Goal: Task Accomplishment & Management: Use online tool/utility

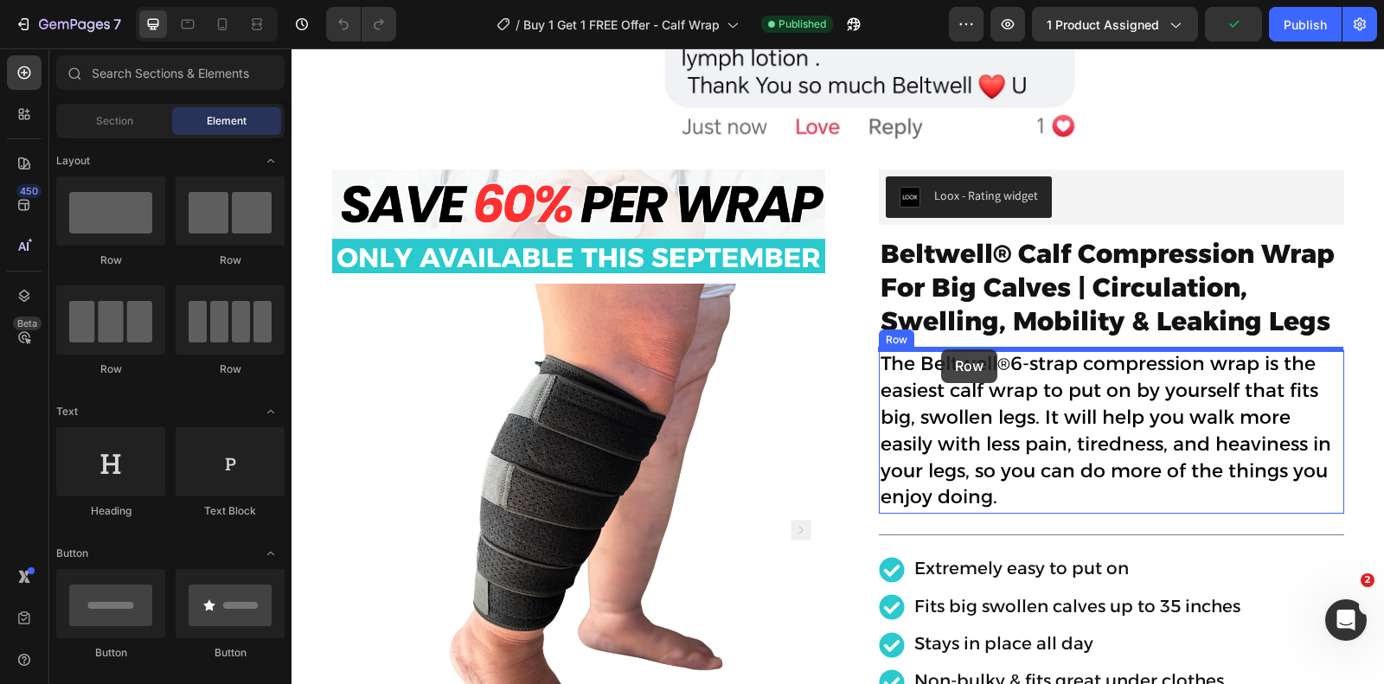
drag, startPoint x: 1213, startPoint y: 404, endPoint x: 941, endPoint y: 349, distance: 277.8
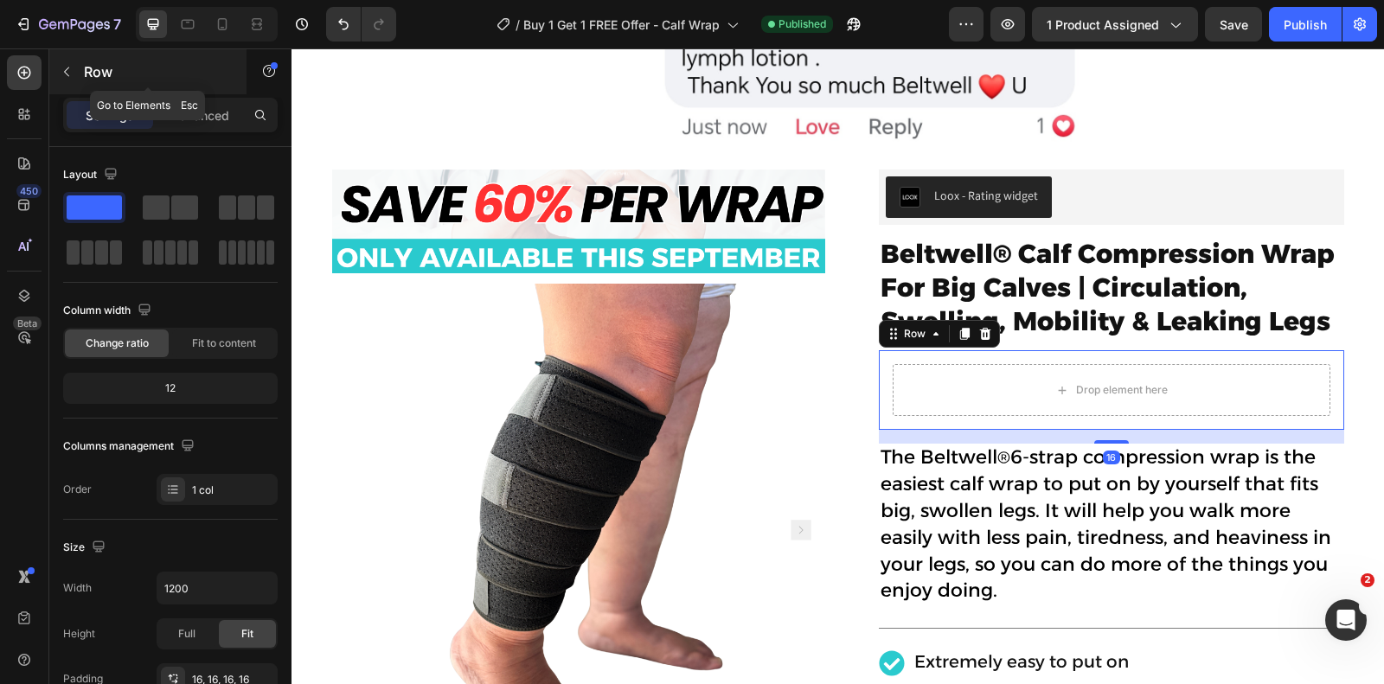
click at [60, 62] on button "button" at bounding box center [67, 72] width 28 height 28
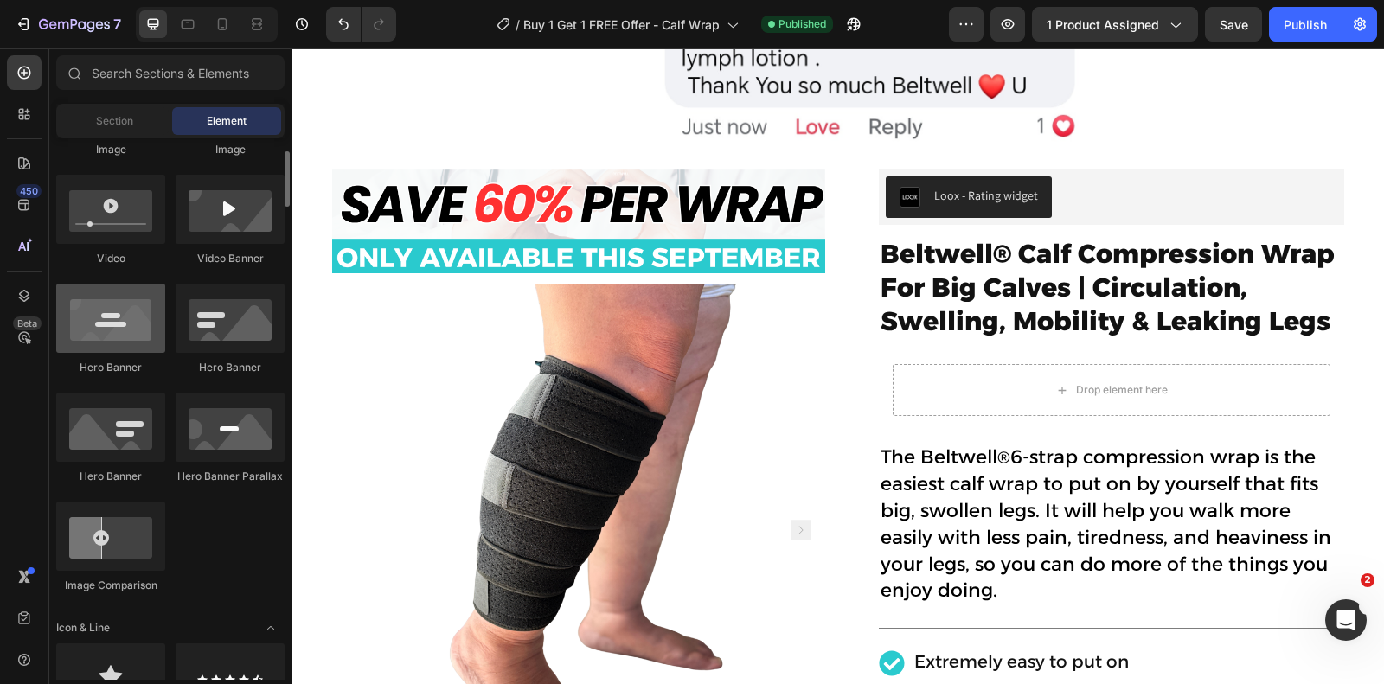
scroll to position [593, 0]
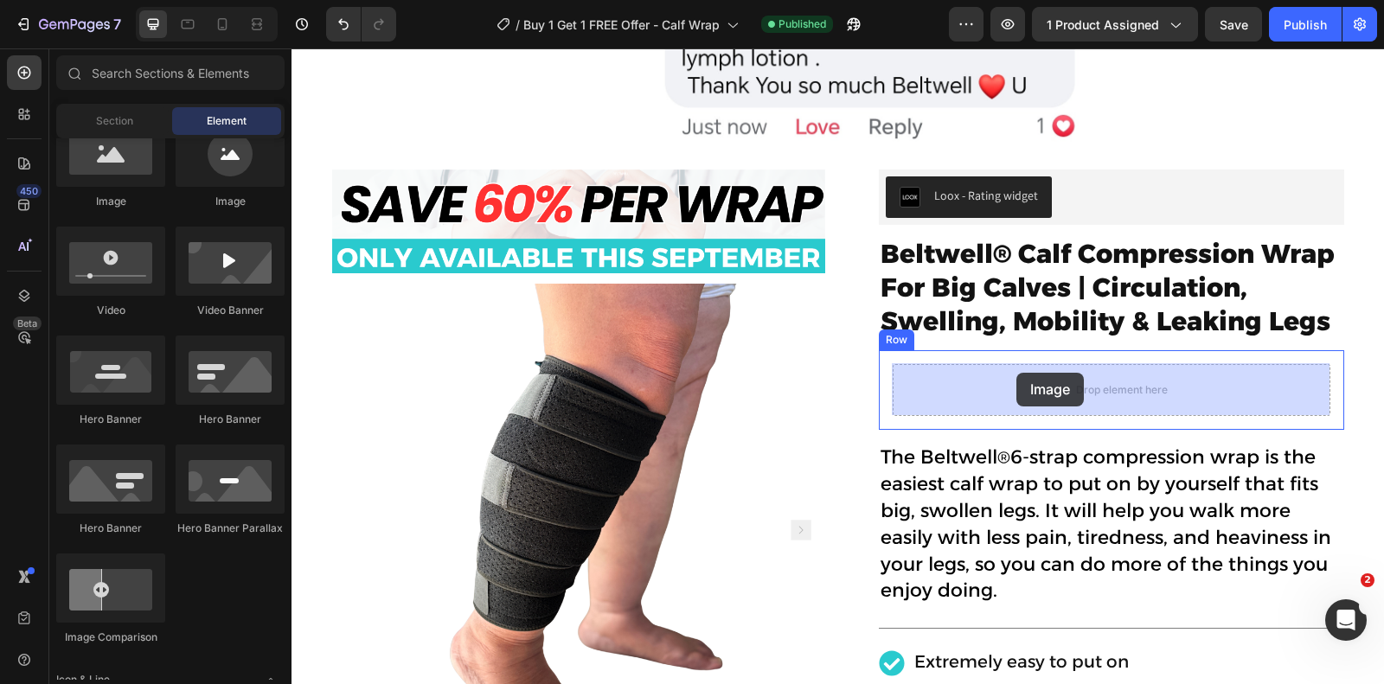
drag, startPoint x: 402, startPoint y: 198, endPoint x: 1016, endPoint y: 373, distance: 638.4
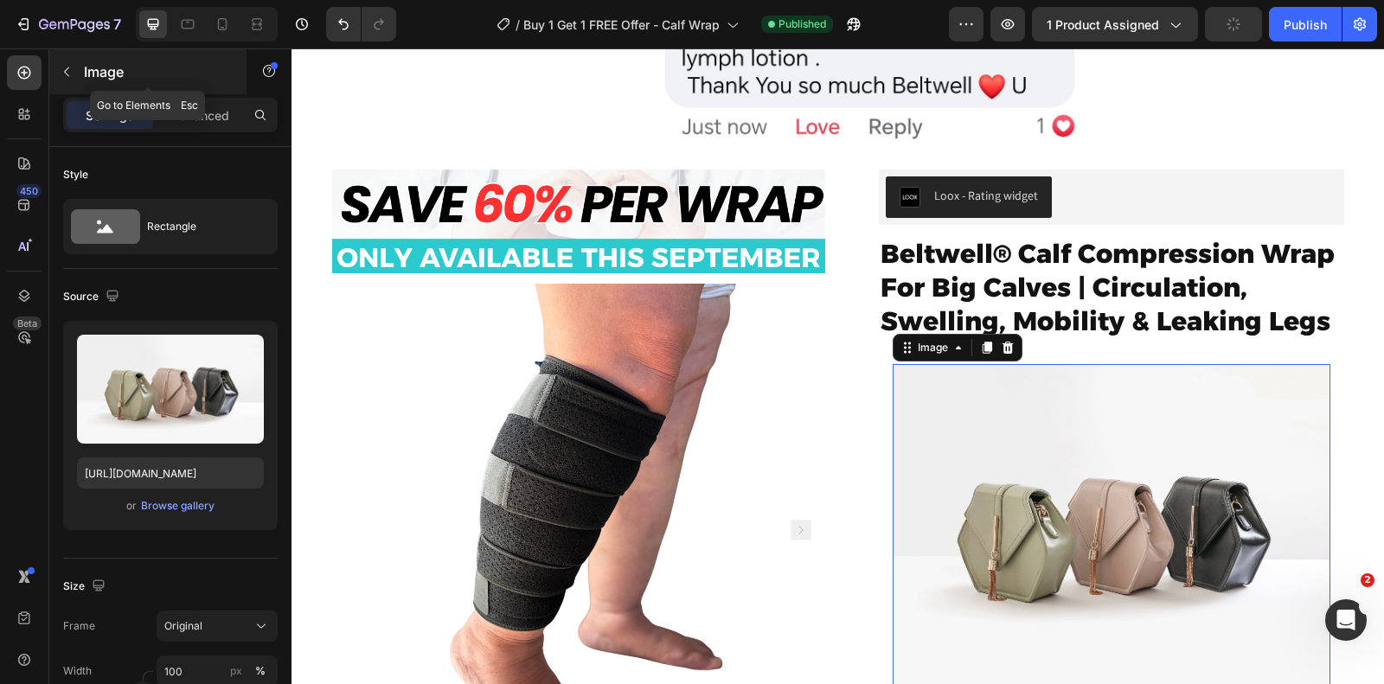
click at [75, 64] on button "button" at bounding box center [67, 72] width 28 height 28
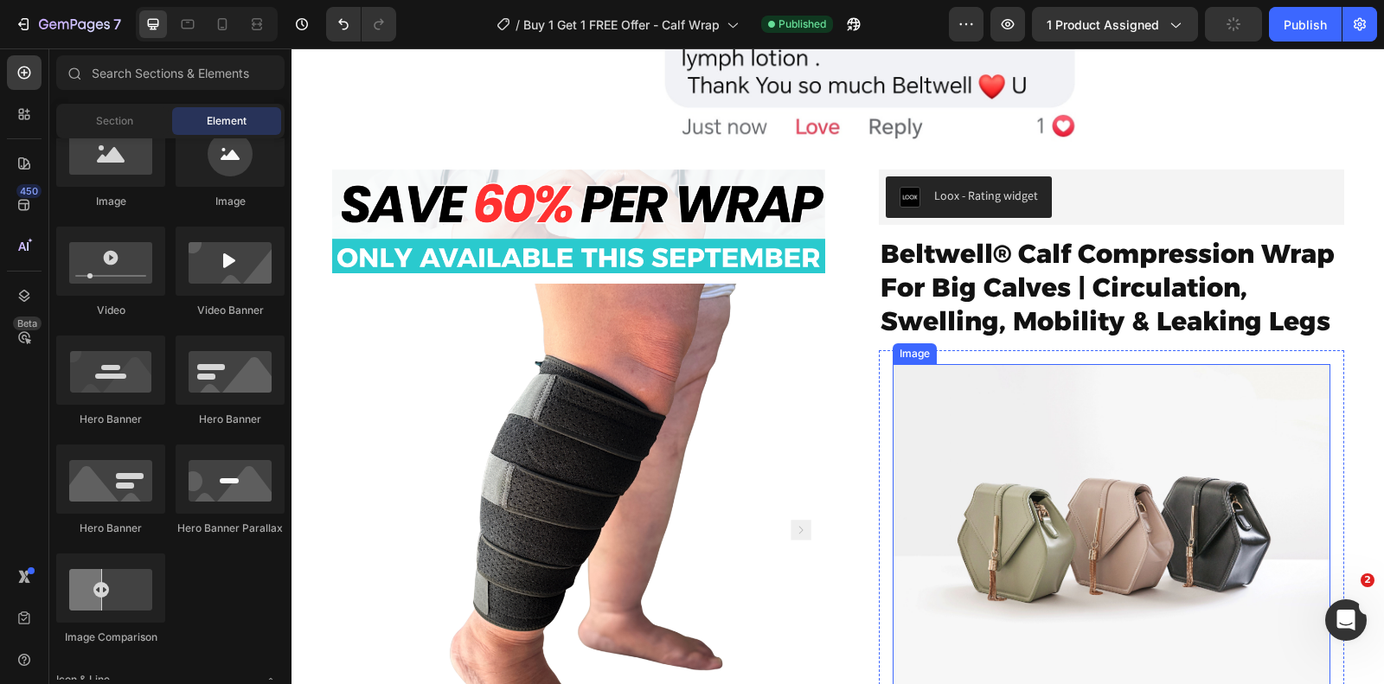
click at [1054, 407] on img at bounding box center [1112, 528] width 438 height 329
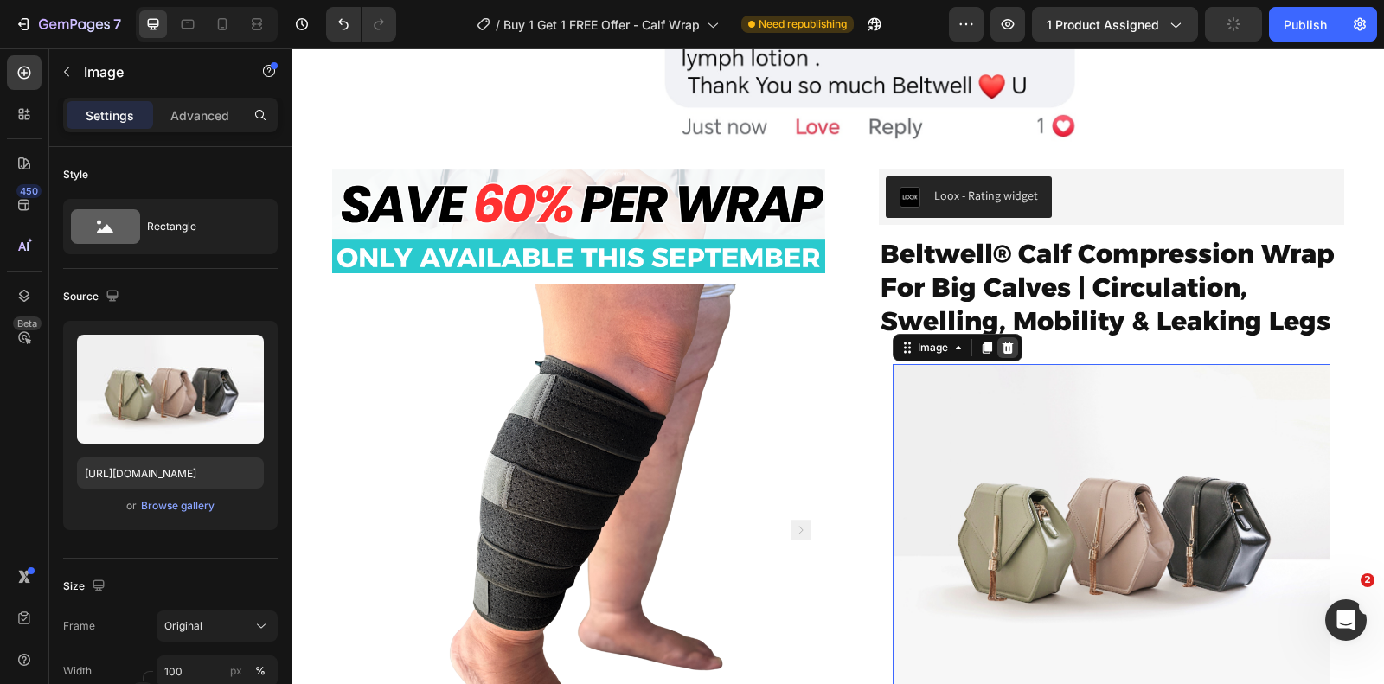
click at [1006, 355] on div at bounding box center [1007, 347] width 21 height 21
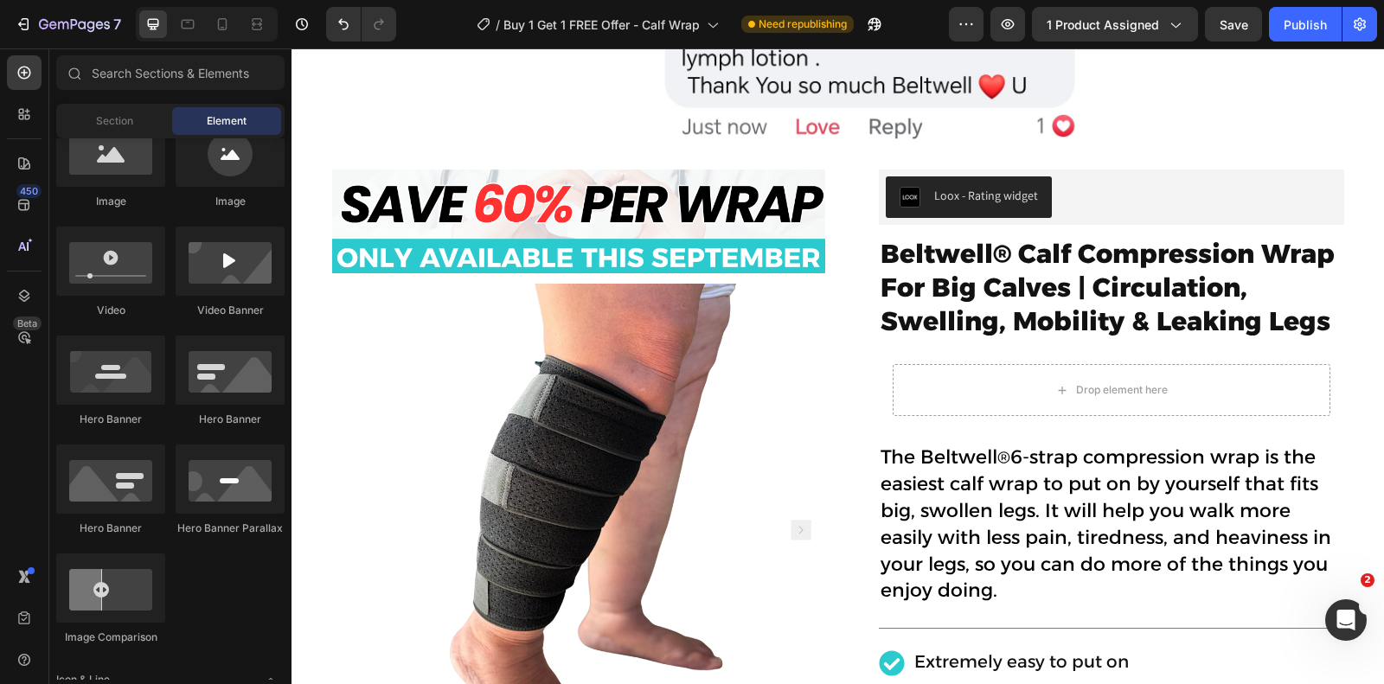
scroll to position [0, 0]
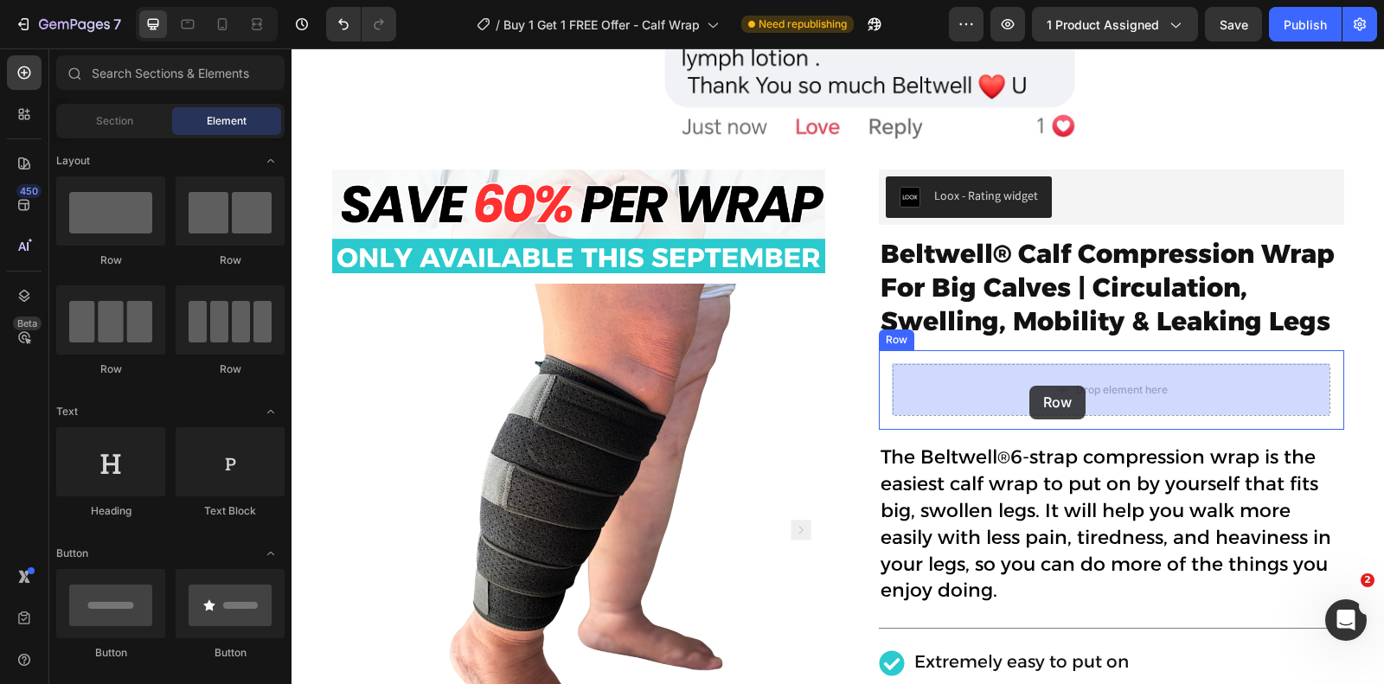
drag, startPoint x: 497, startPoint y: 266, endPoint x: 1029, endPoint y: 386, distance: 545.3
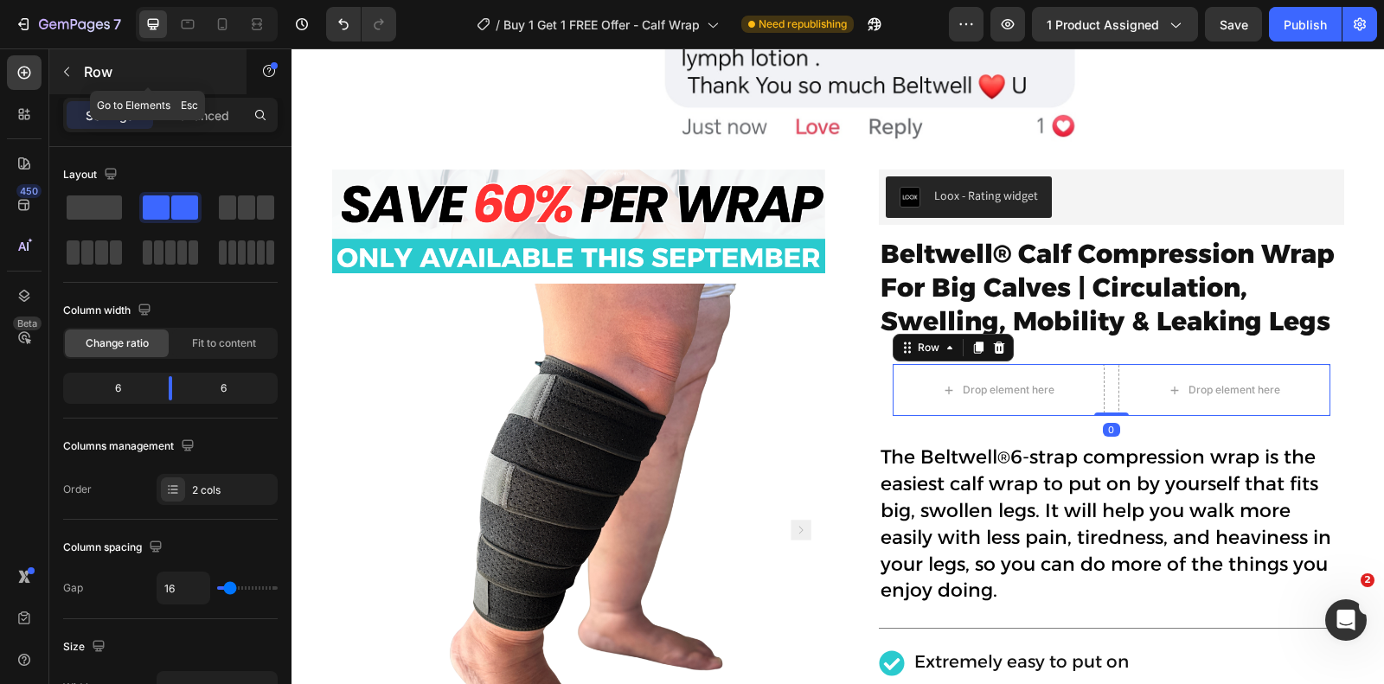
click at [77, 69] on button "button" at bounding box center [67, 72] width 28 height 28
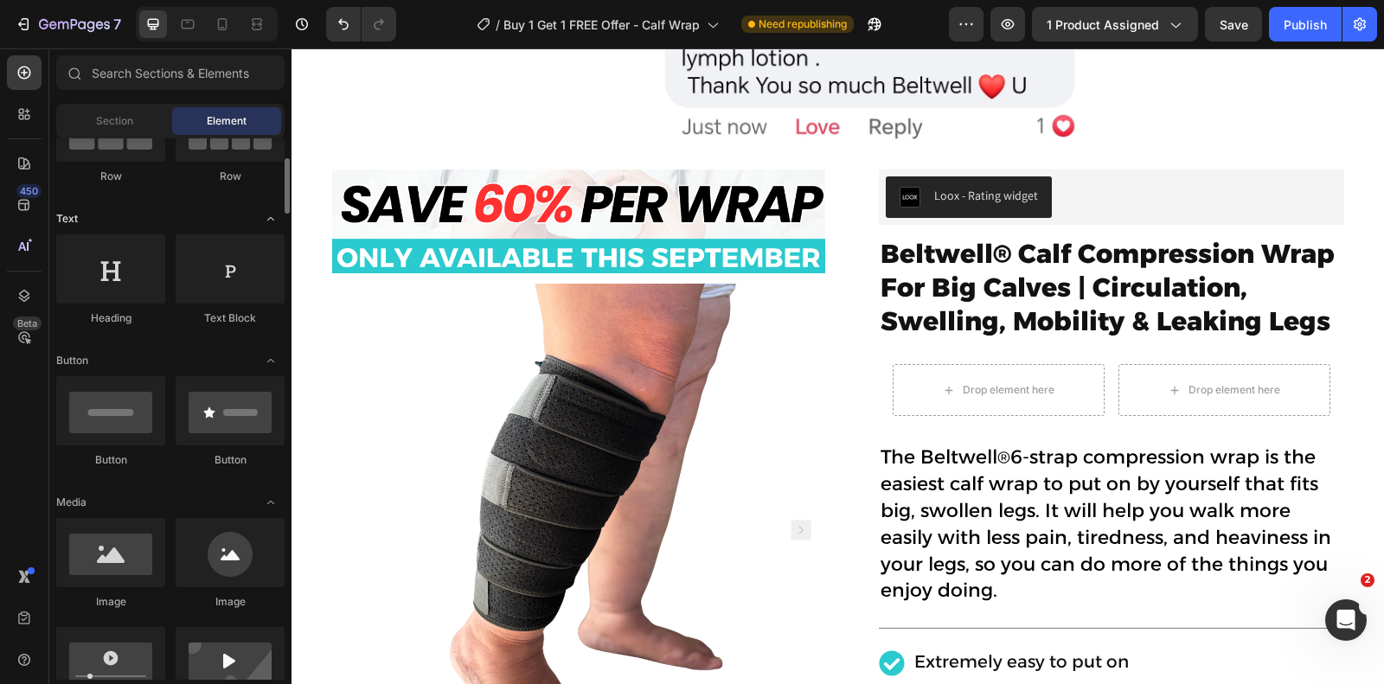
scroll to position [214, 0]
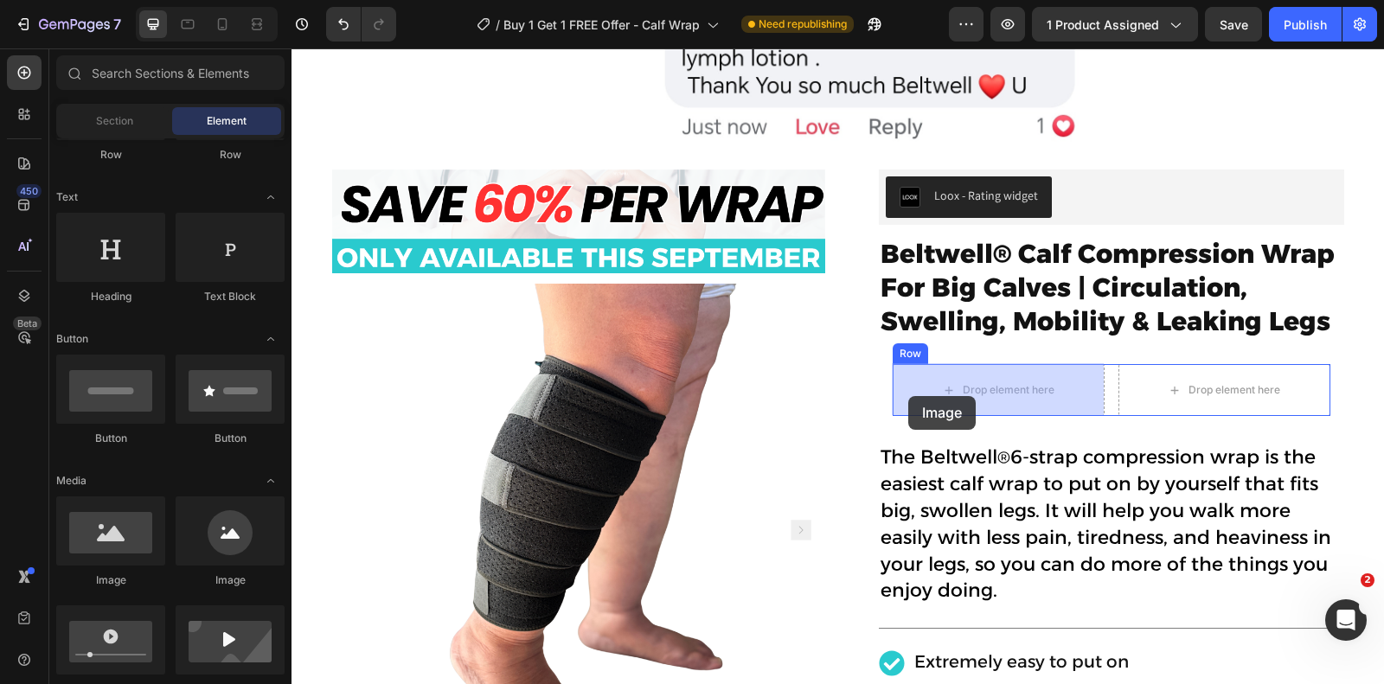
drag, startPoint x: 399, startPoint y: 594, endPoint x: 908, endPoint y: 396, distance: 546.6
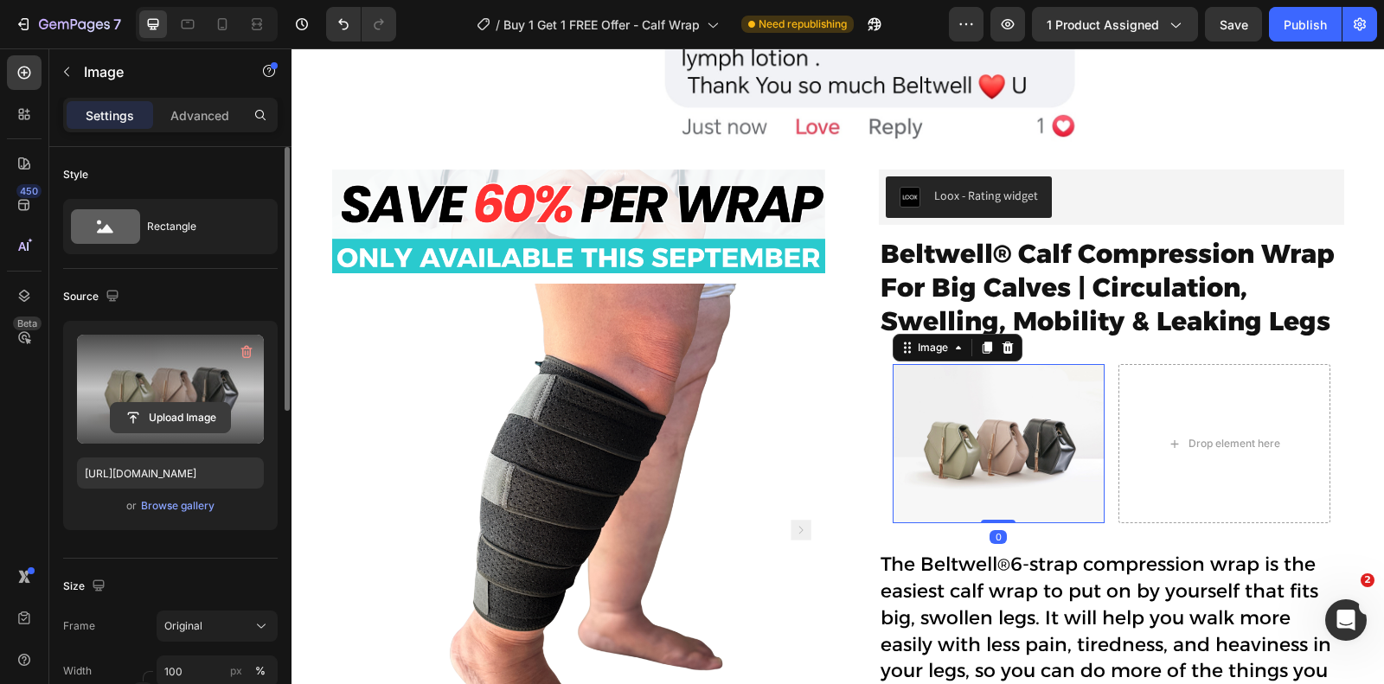
click at [208, 403] on input "file" at bounding box center [170, 417] width 119 height 29
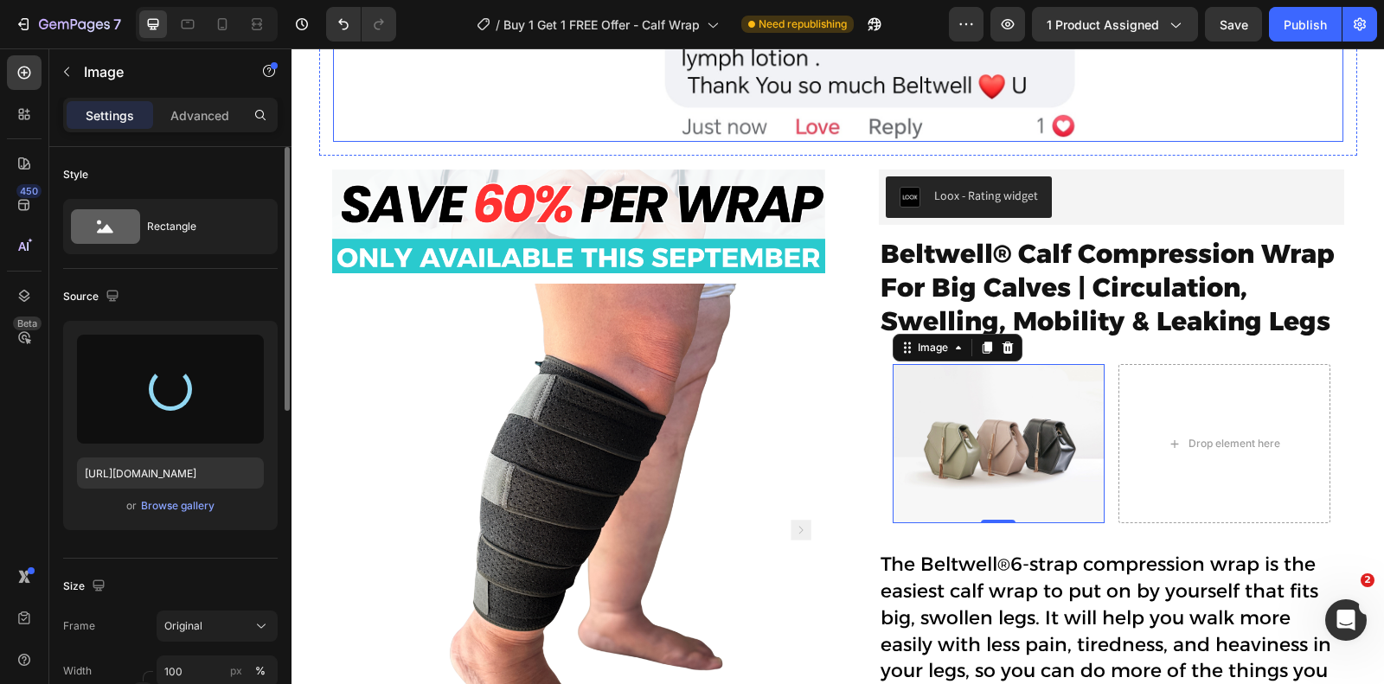
type input "[URL][DOMAIN_NAME]"
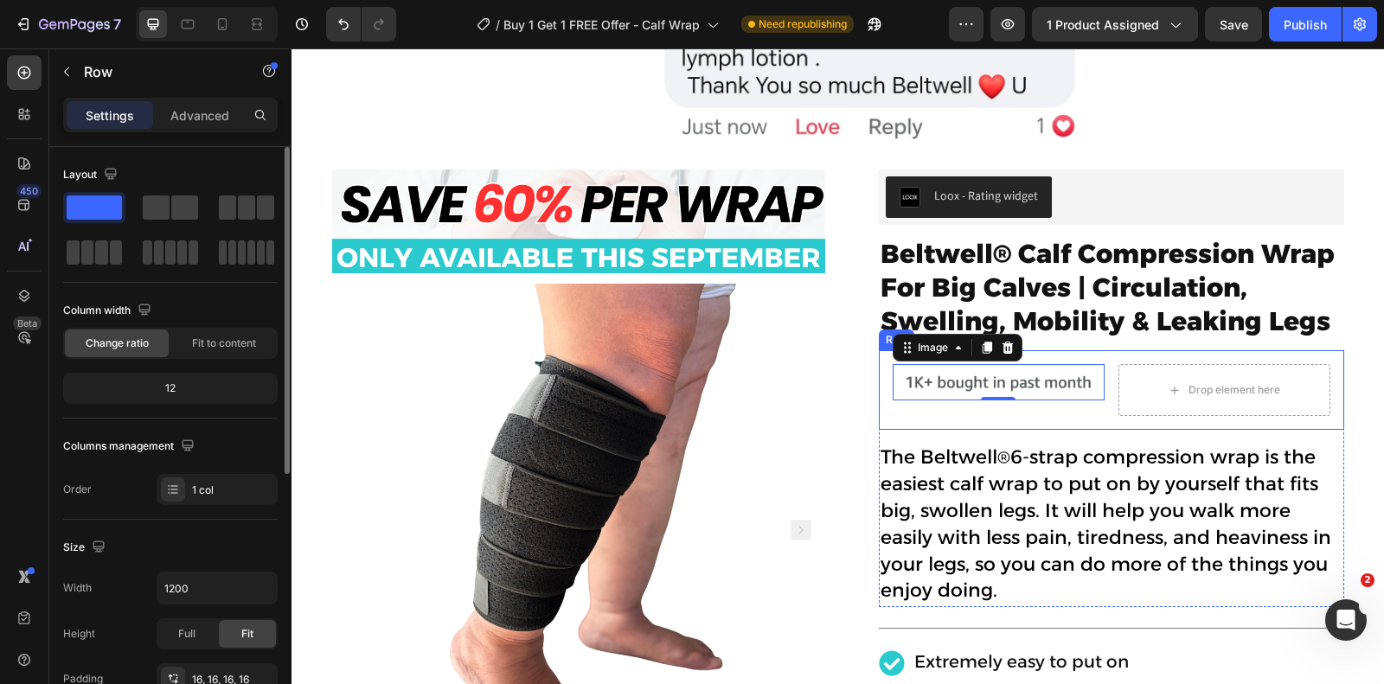
click at [1109, 356] on div "Image 0 Drop element here Row Row" at bounding box center [1111, 390] width 465 height 80
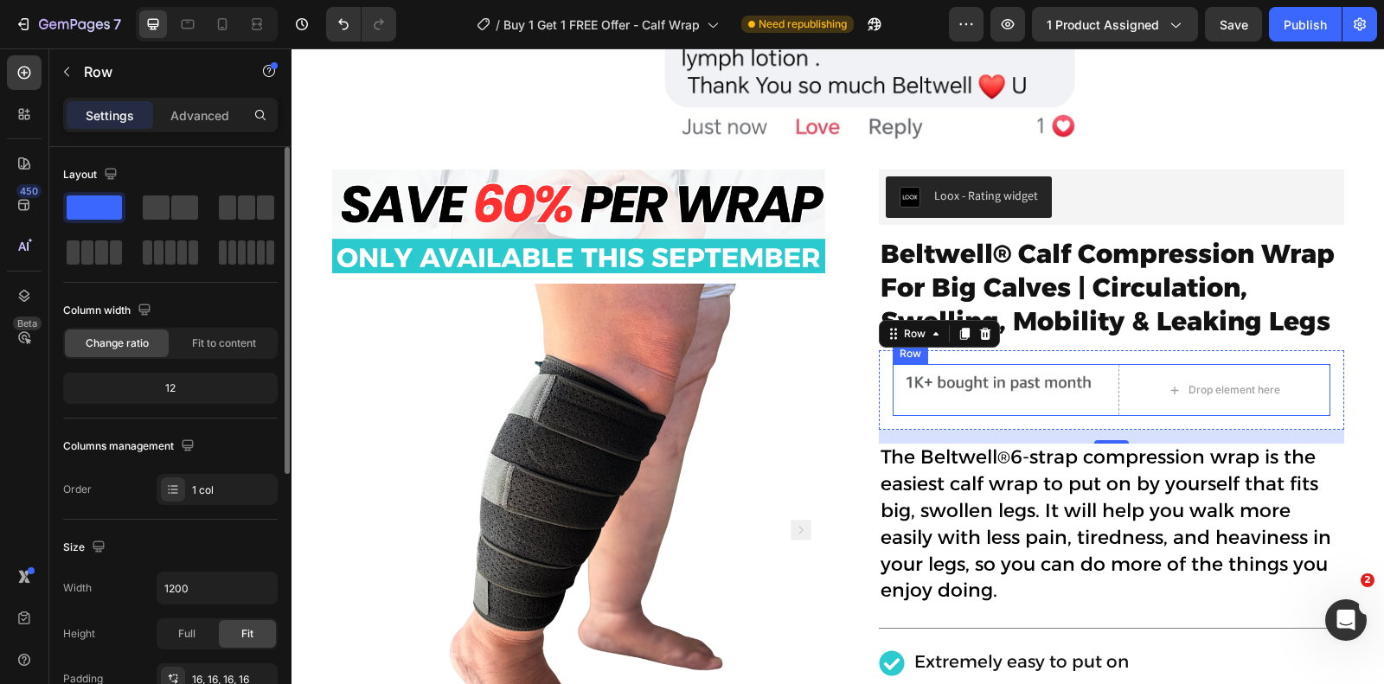
click at [1109, 378] on div "Image Drop element here Row" at bounding box center [1112, 390] width 438 height 52
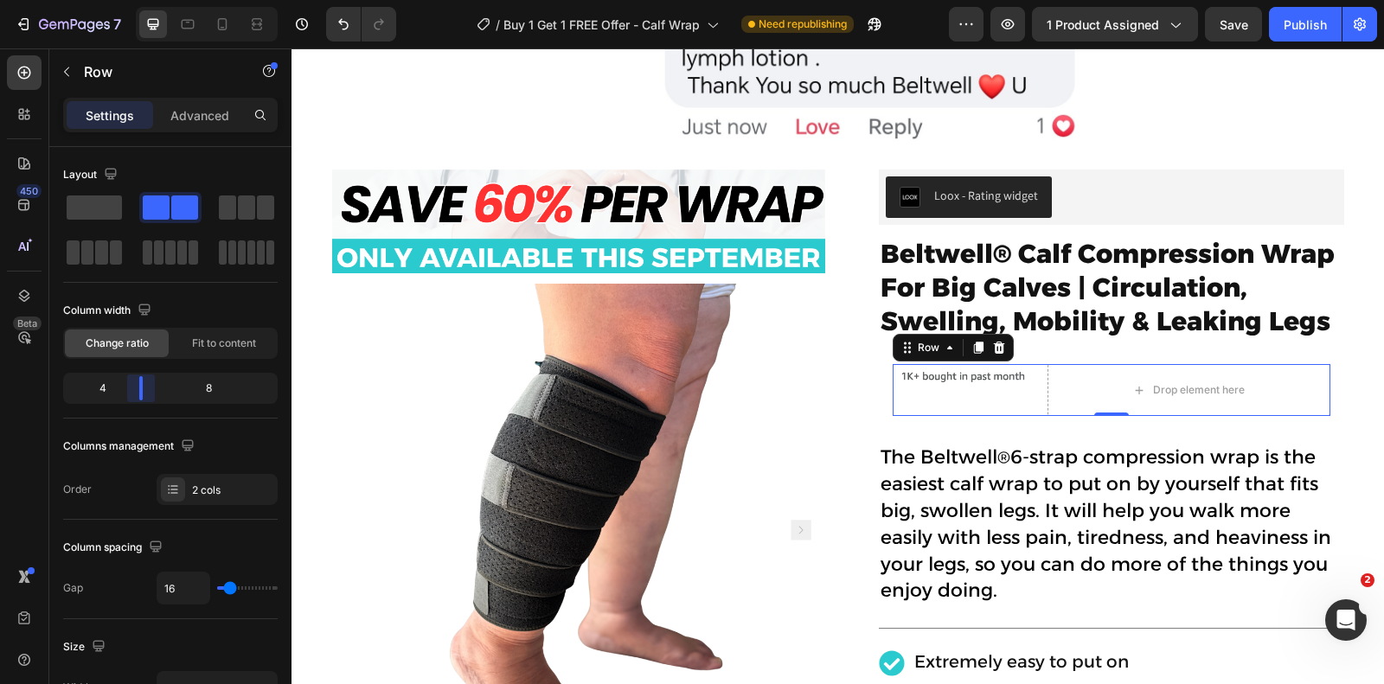
drag, startPoint x: 171, startPoint y: 382, endPoint x: 136, endPoint y: 382, distance: 35.5
click at [136, 0] on body "7 Version history / Buy 1 Get 1 FREE Offer - Calf Wrap Need republishing Previe…" at bounding box center [692, 0] width 1384 height 0
click at [1041, 370] on div "Image Drop element here Row 0" at bounding box center [1112, 390] width 438 height 52
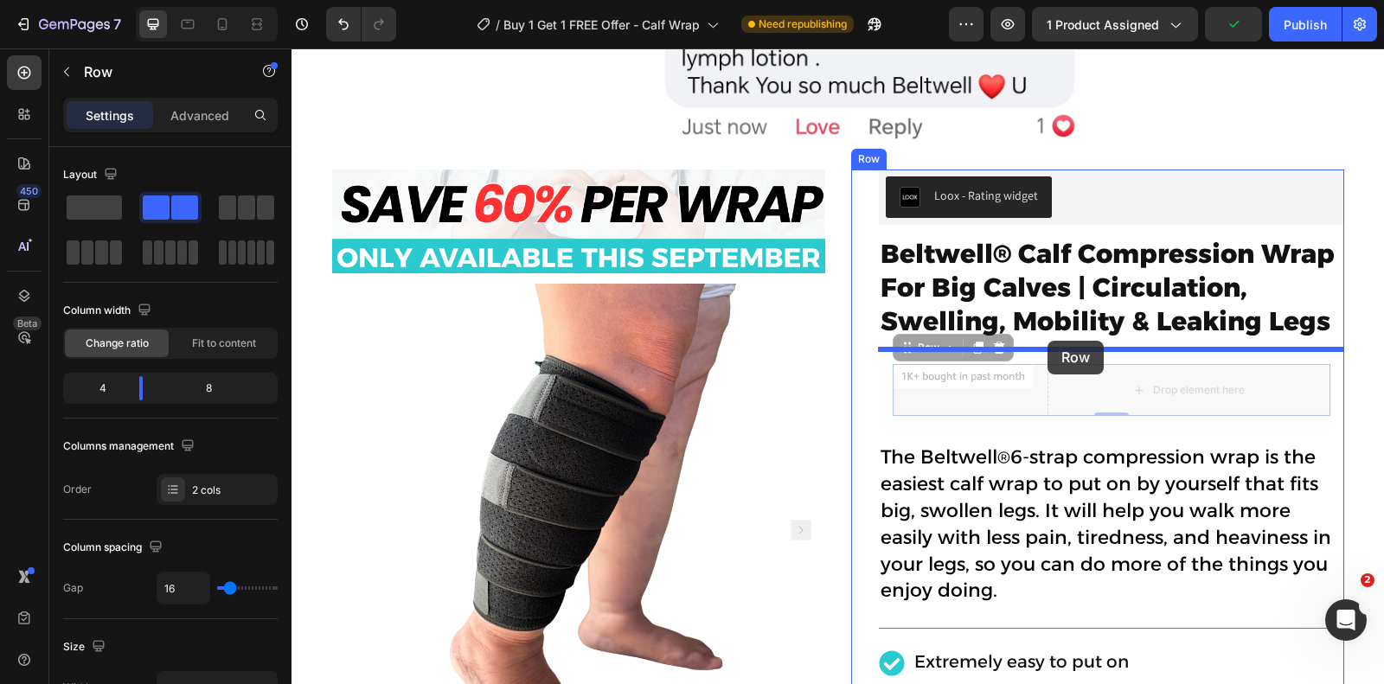
drag, startPoint x: 909, startPoint y: 348, endPoint x: 1047, endPoint y: 341, distance: 138.6
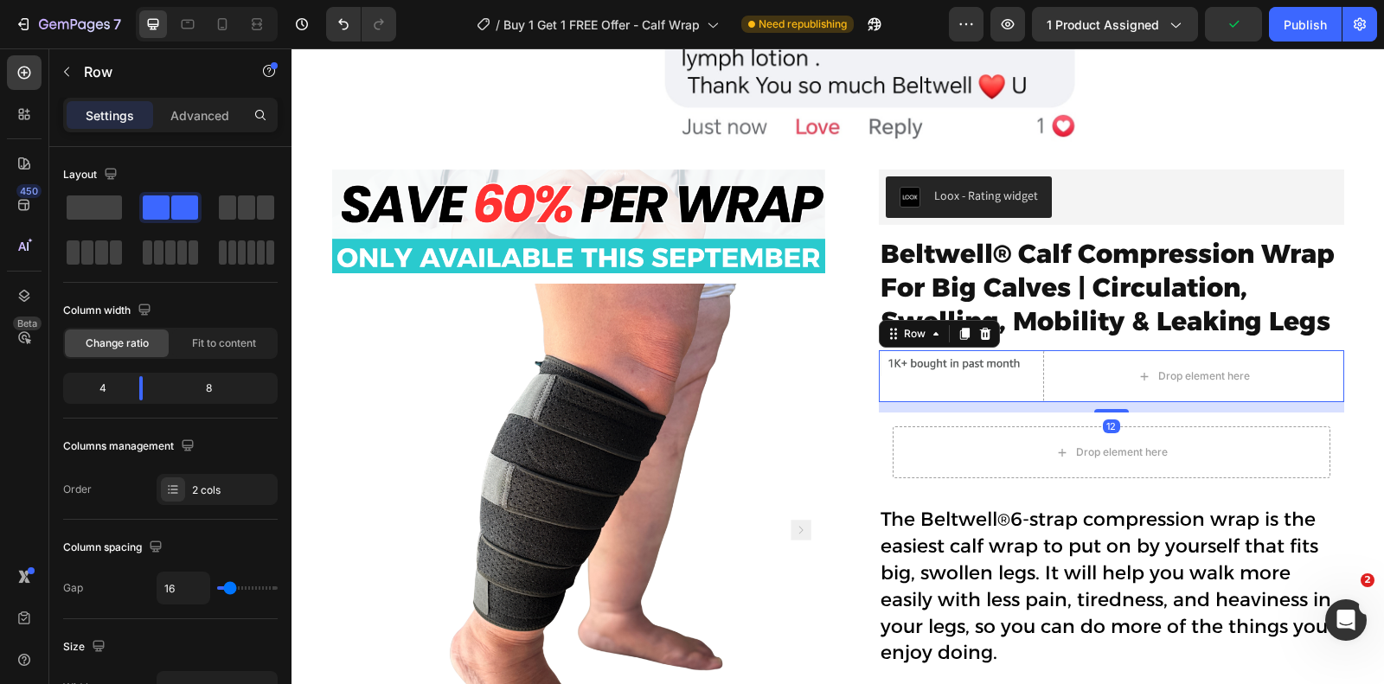
click at [1002, 450] on div "Drop element here" at bounding box center [1112, 452] width 438 height 52
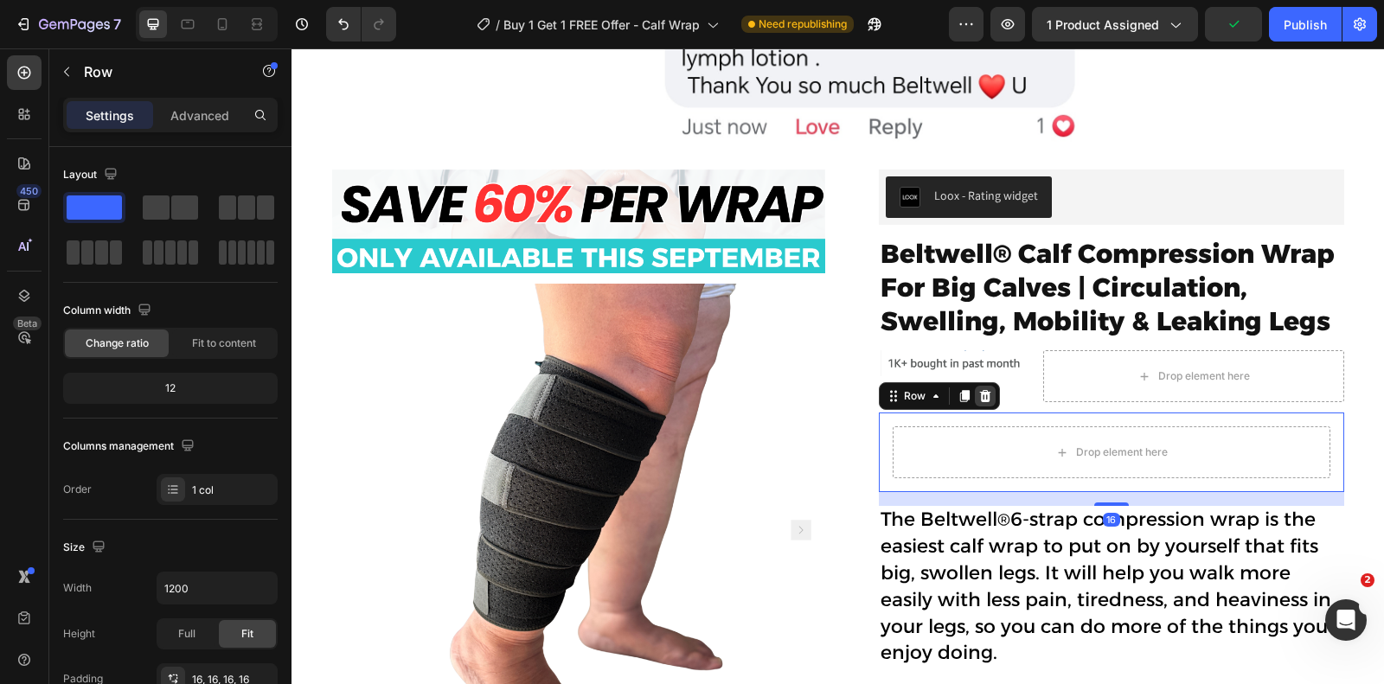
click at [987, 390] on icon at bounding box center [984, 396] width 11 height 12
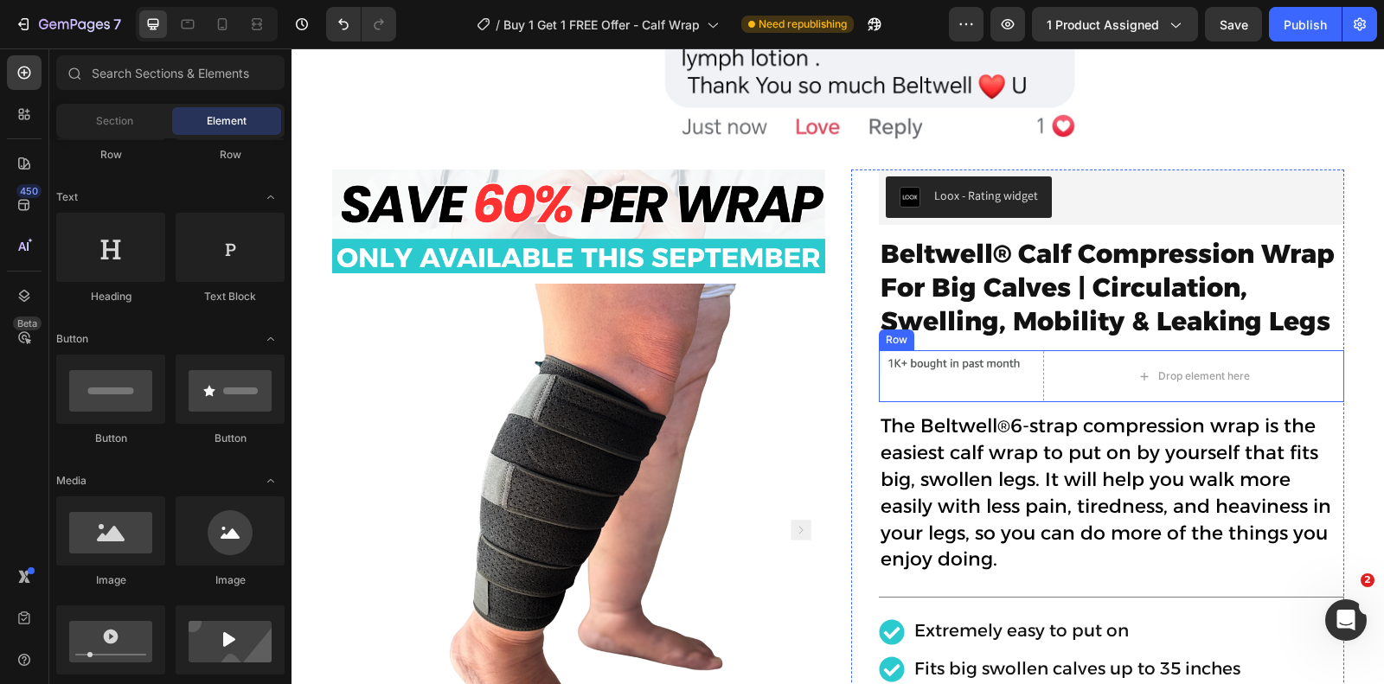
click at [1030, 386] on div "Image Drop element here Row" at bounding box center [1111, 376] width 465 height 52
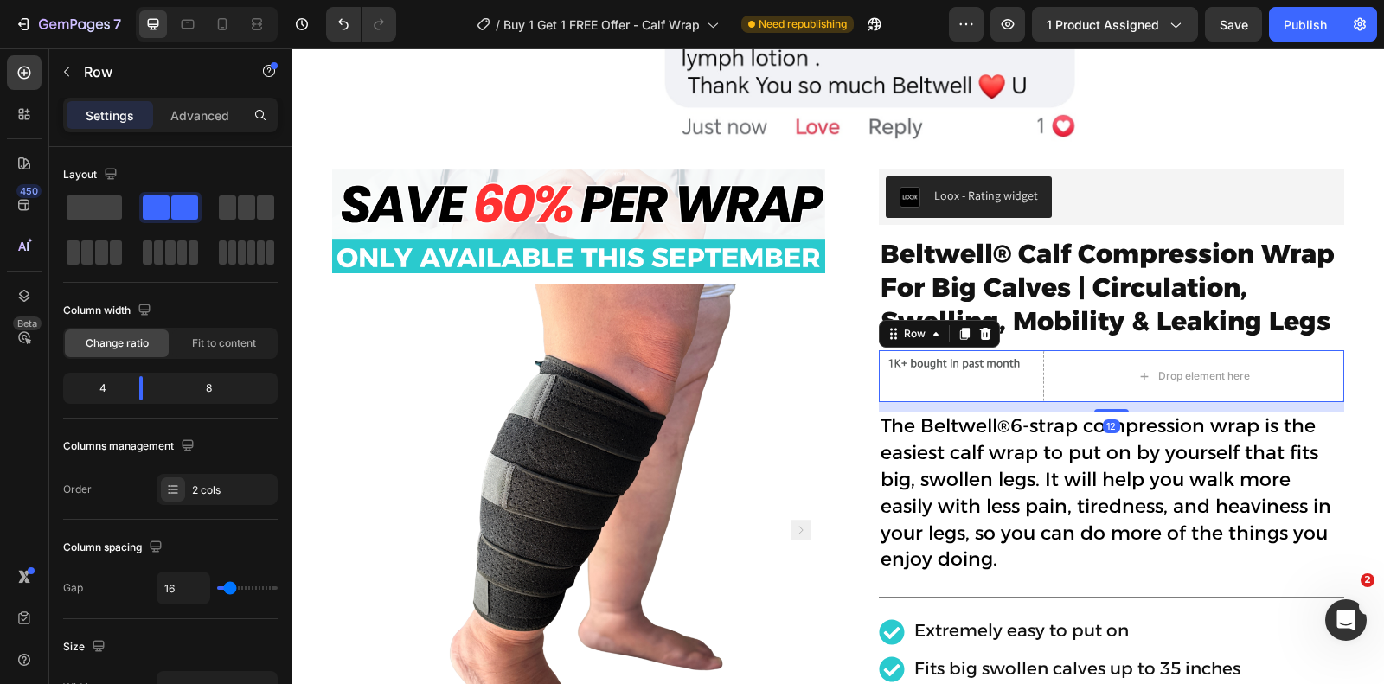
click at [1038, 356] on div "Image Drop element here Row 12" at bounding box center [1111, 376] width 465 height 52
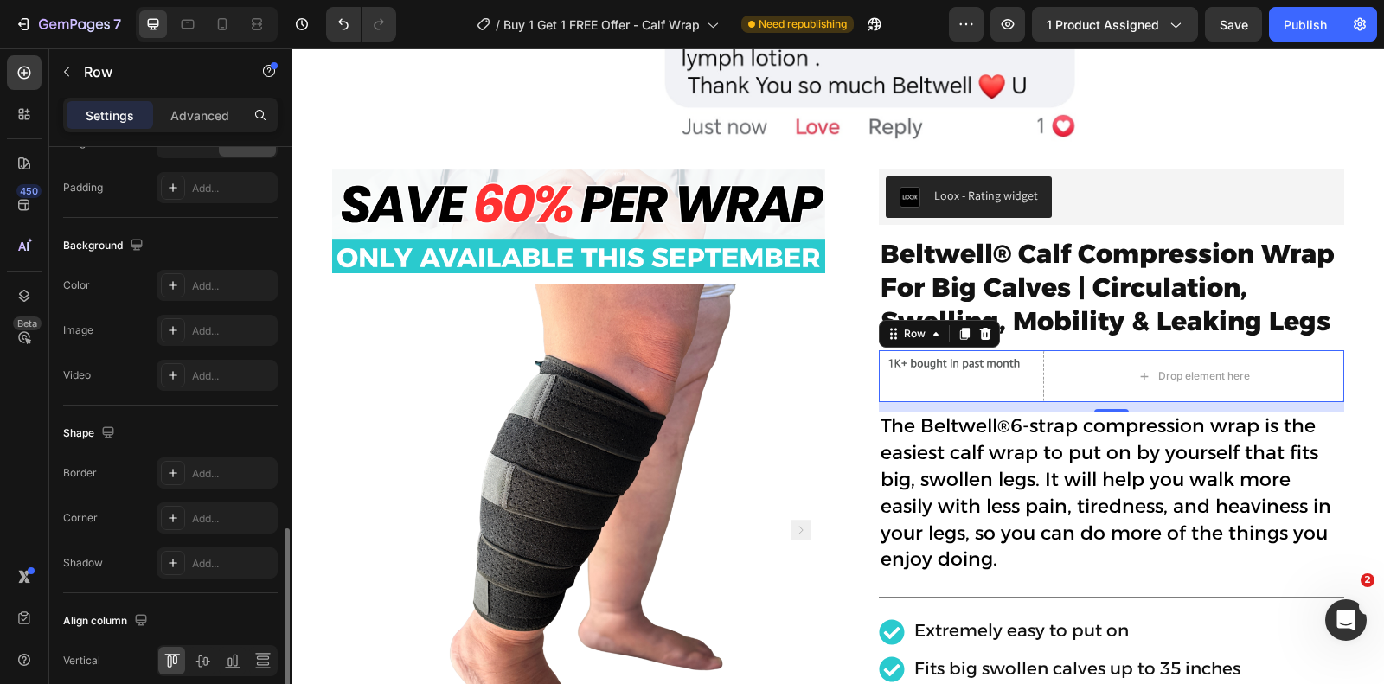
scroll to position [661, 0]
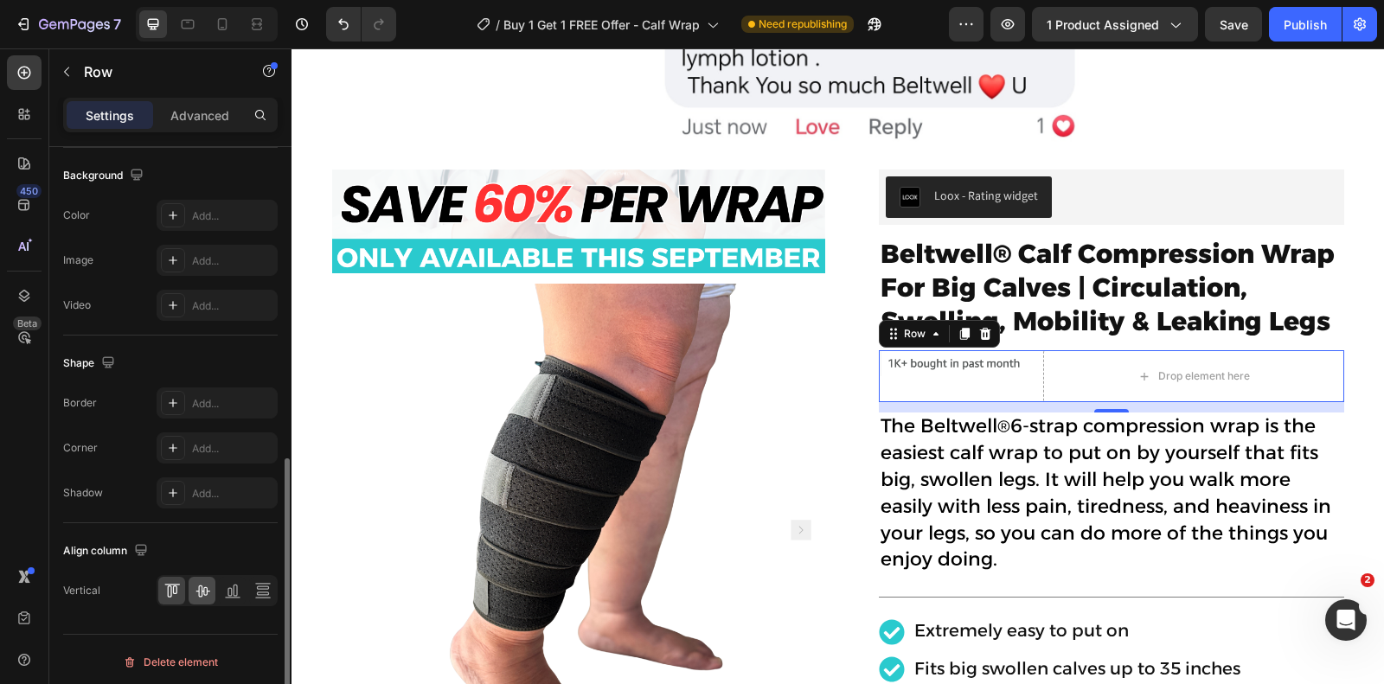
click at [202, 587] on icon at bounding box center [202, 590] width 17 height 17
drag, startPoint x: 1101, startPoint y: 409, endPoint x: 1101, endPoint y: 375, distance: 33.7
click at [1101, 375] on div "Image Drop element here Row 12" at bounding box center [1111, 376] width 465 height 52
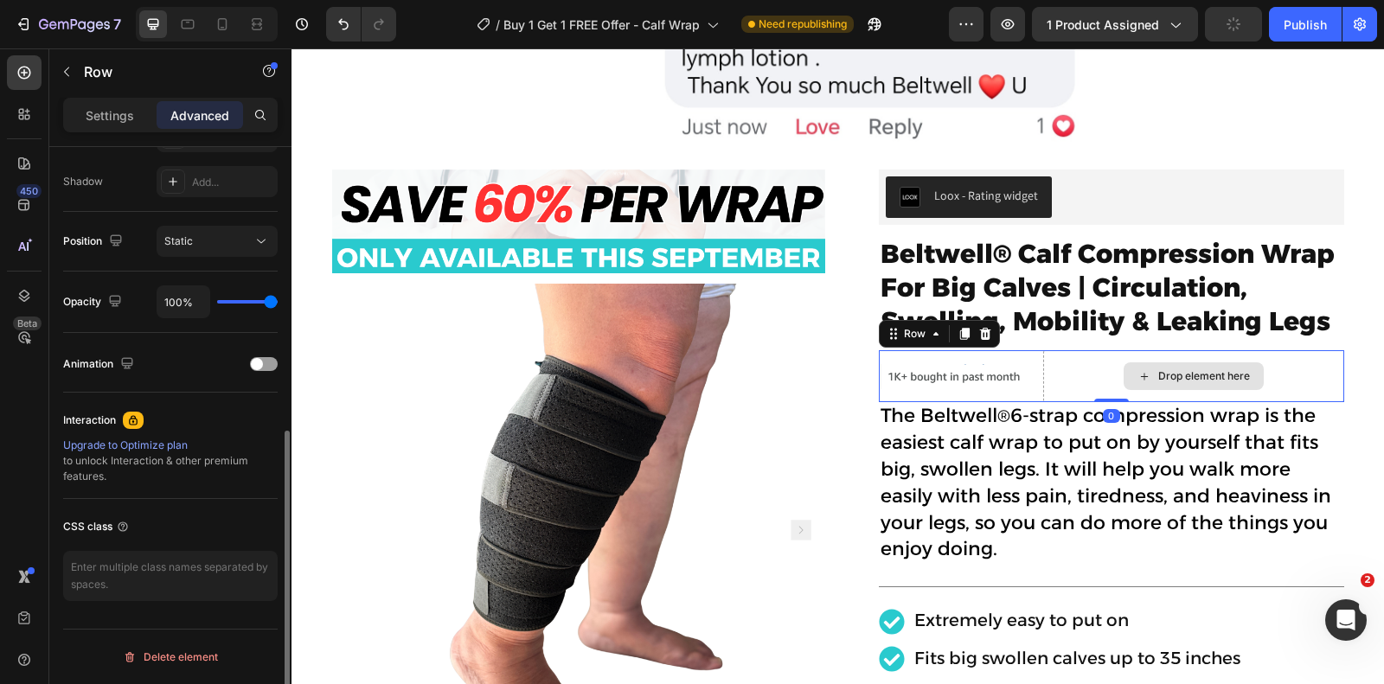
scroll to position [563, 0]
click at [1295, 183] on div "Loox - Rating widget" at bounding box center [1111, 197] width 451 height 42
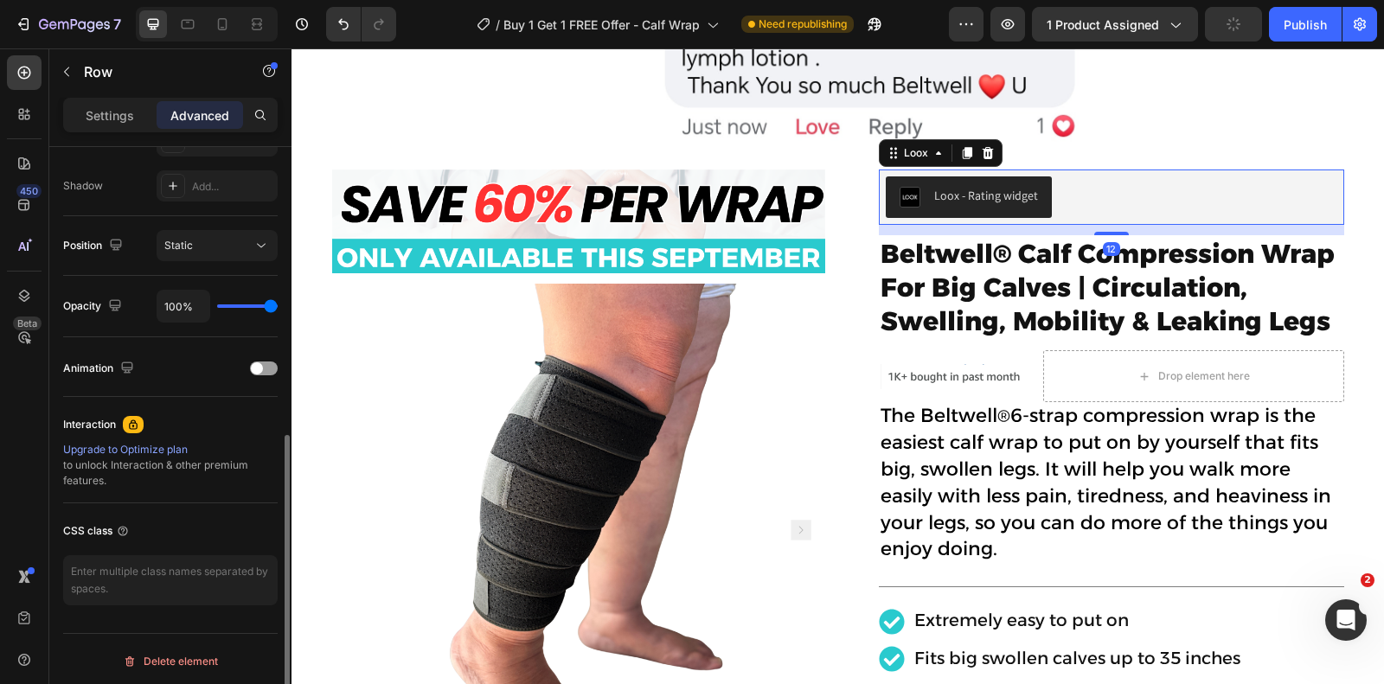
scroll to position [0, 0]
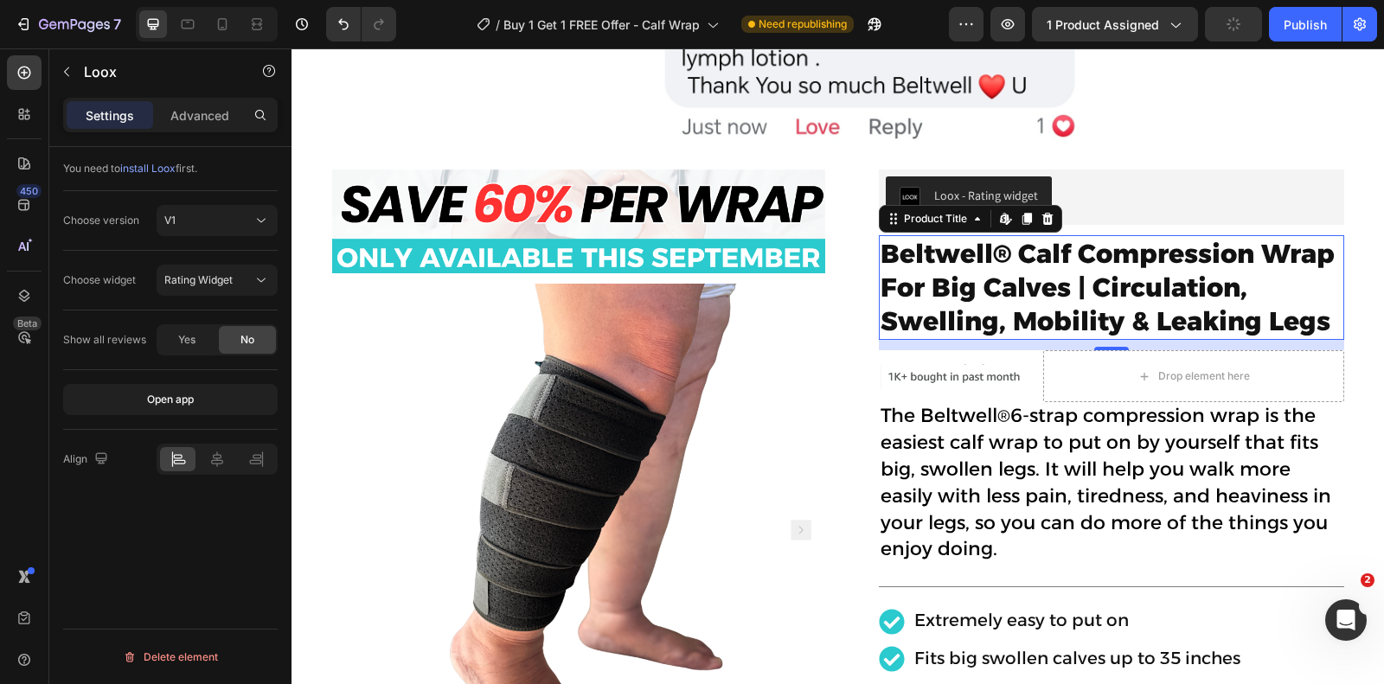
click at [1155, 290] on h1 "Beltwell® Calf Compression Wrap For Big Calves | Circulation, Swelling, Mobilit…" at bounding box center [1111, 287] width 465 height 105
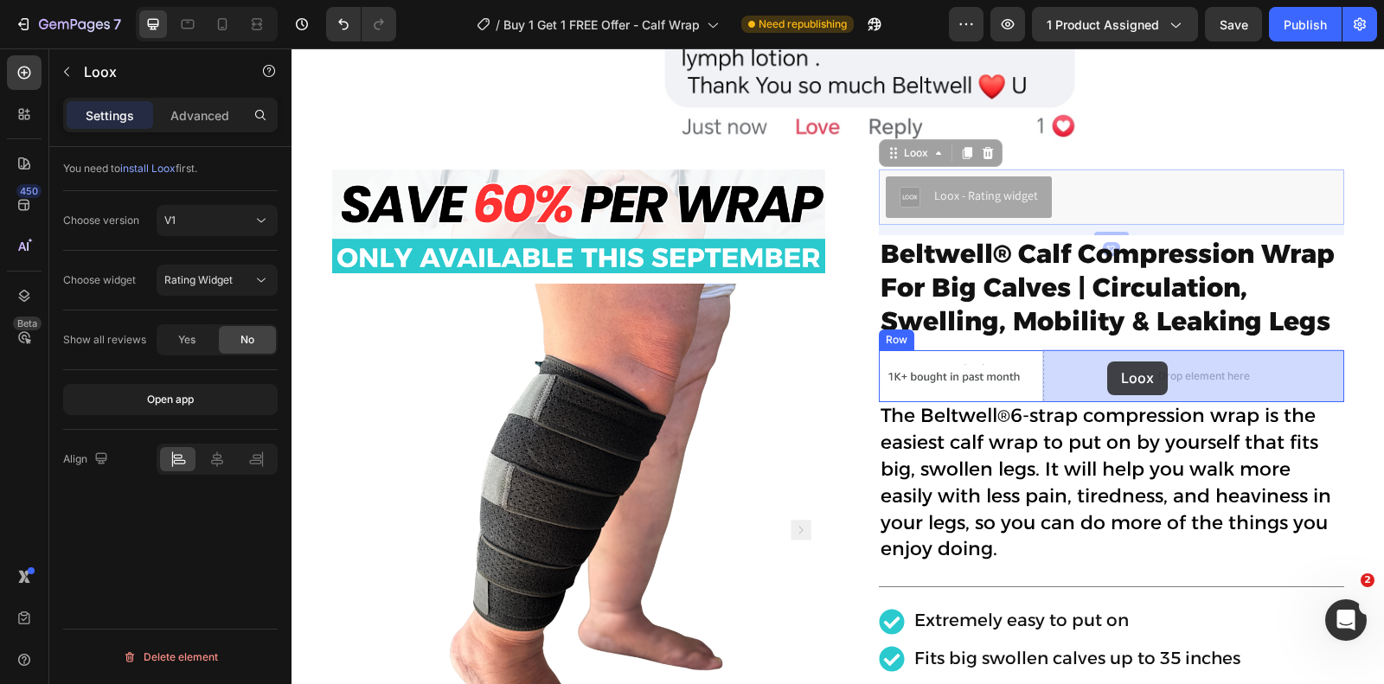
drag, startPoint x: 899, startPoint y: 177, endPoint x: 1107, endPoint y: 362, distance: 277.5
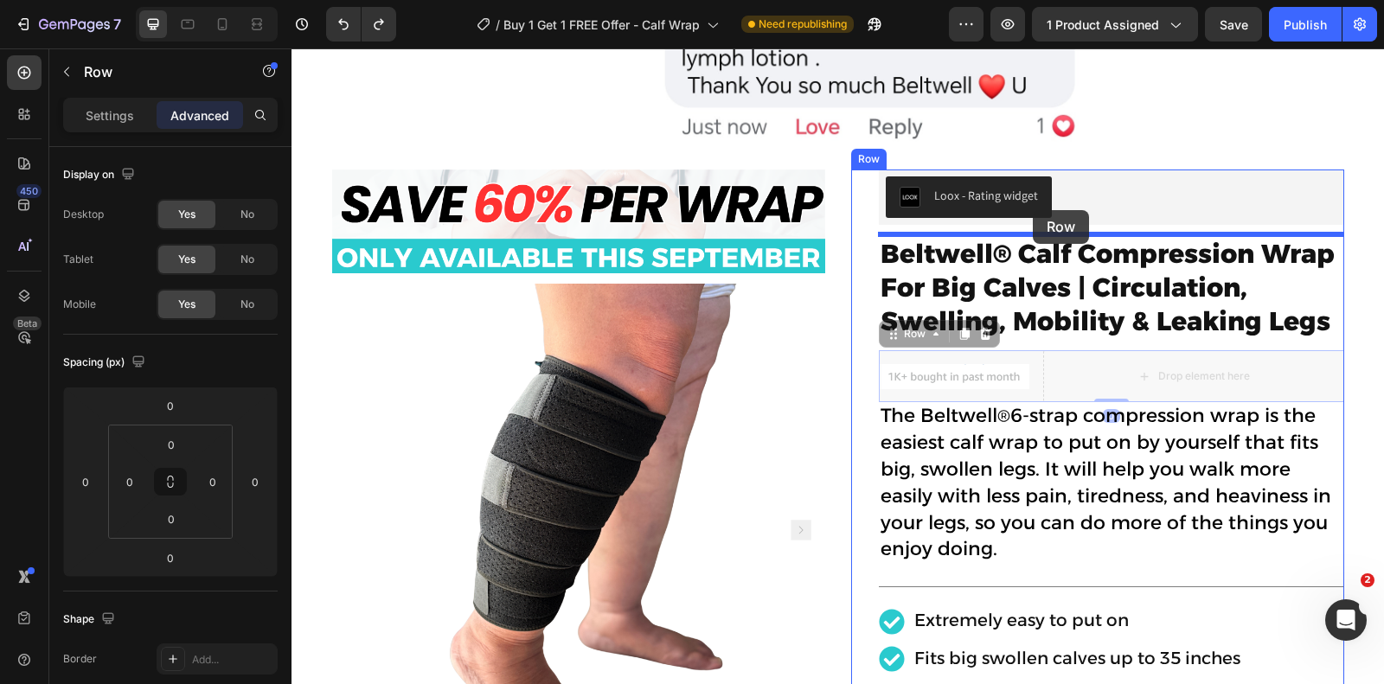
drag, startPoint x: 1037, startPoint y: 367, endPoint x: 1033, endPoint y: 210, distance: 156.6
type input "12"
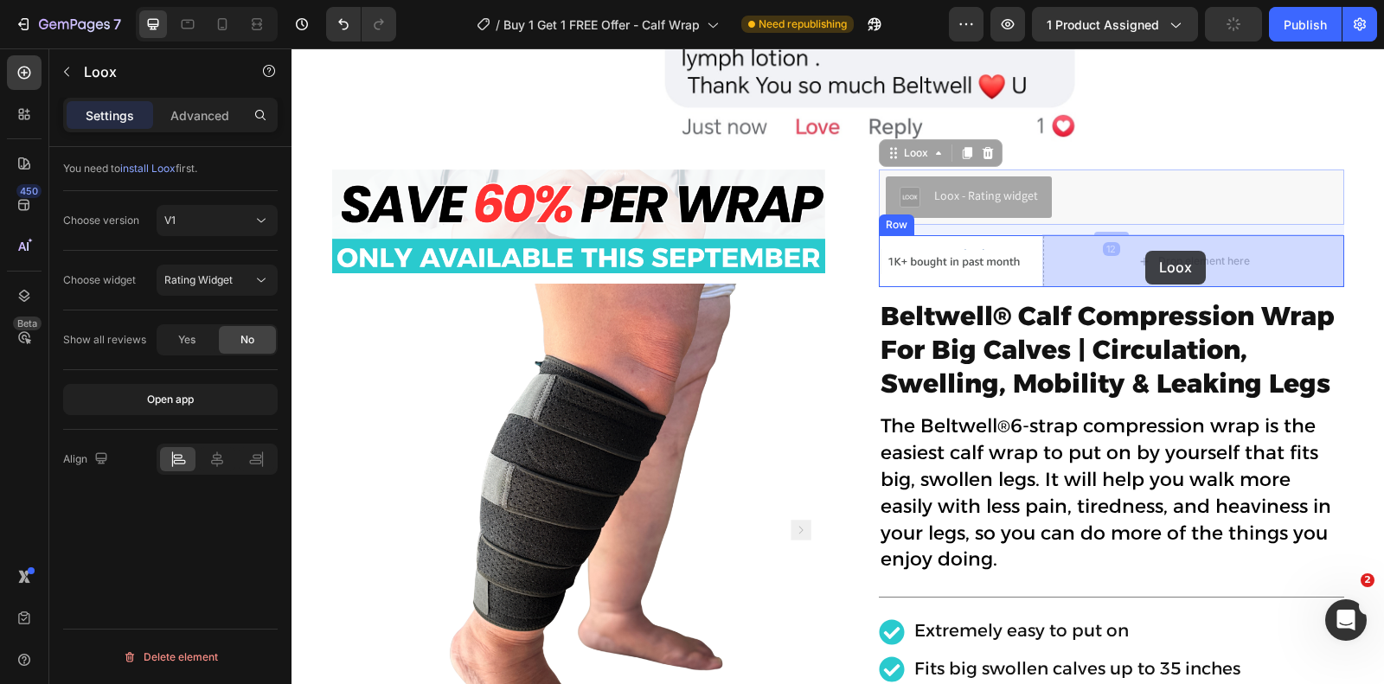
drag, startPoint x: 1074, startPoint y: 189, endPoint x: 1145, endPoint y: 251, distance: 93.8
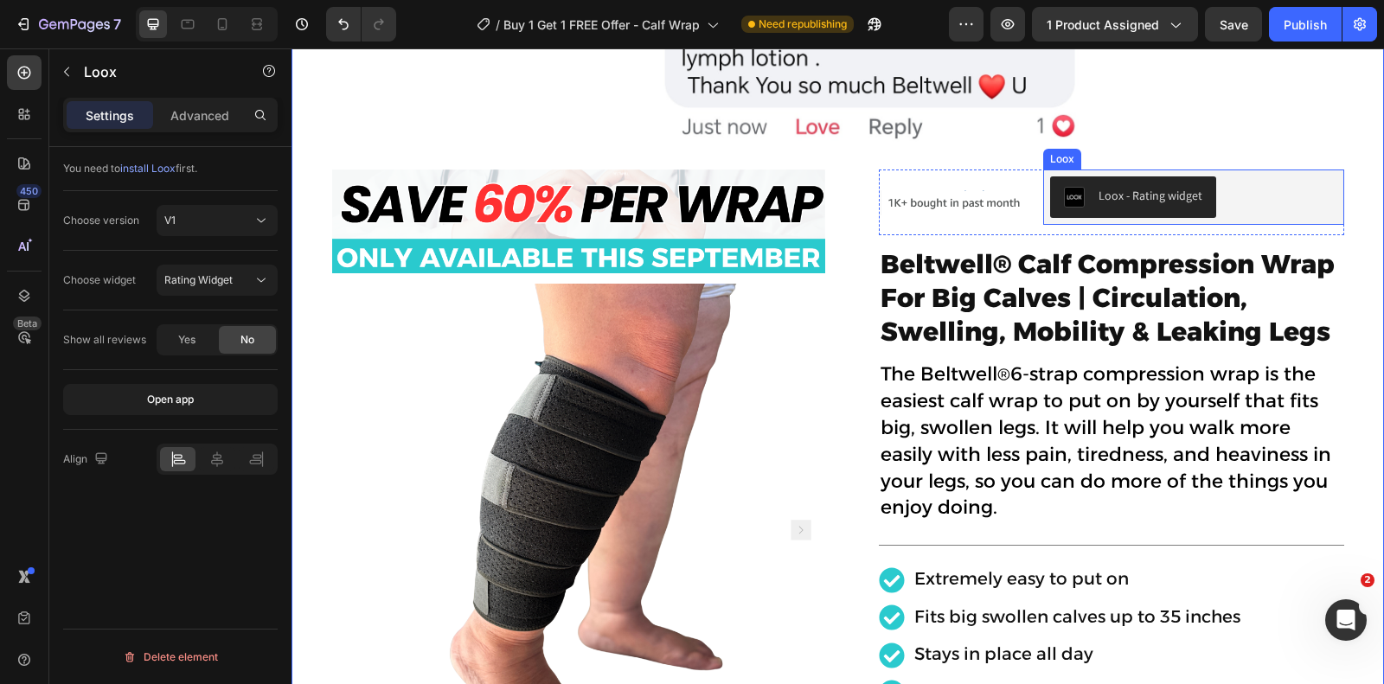
click at [1048, 175] on div "Loox - Rating widget" at bounding box center [1193, 197] width 301 height 55
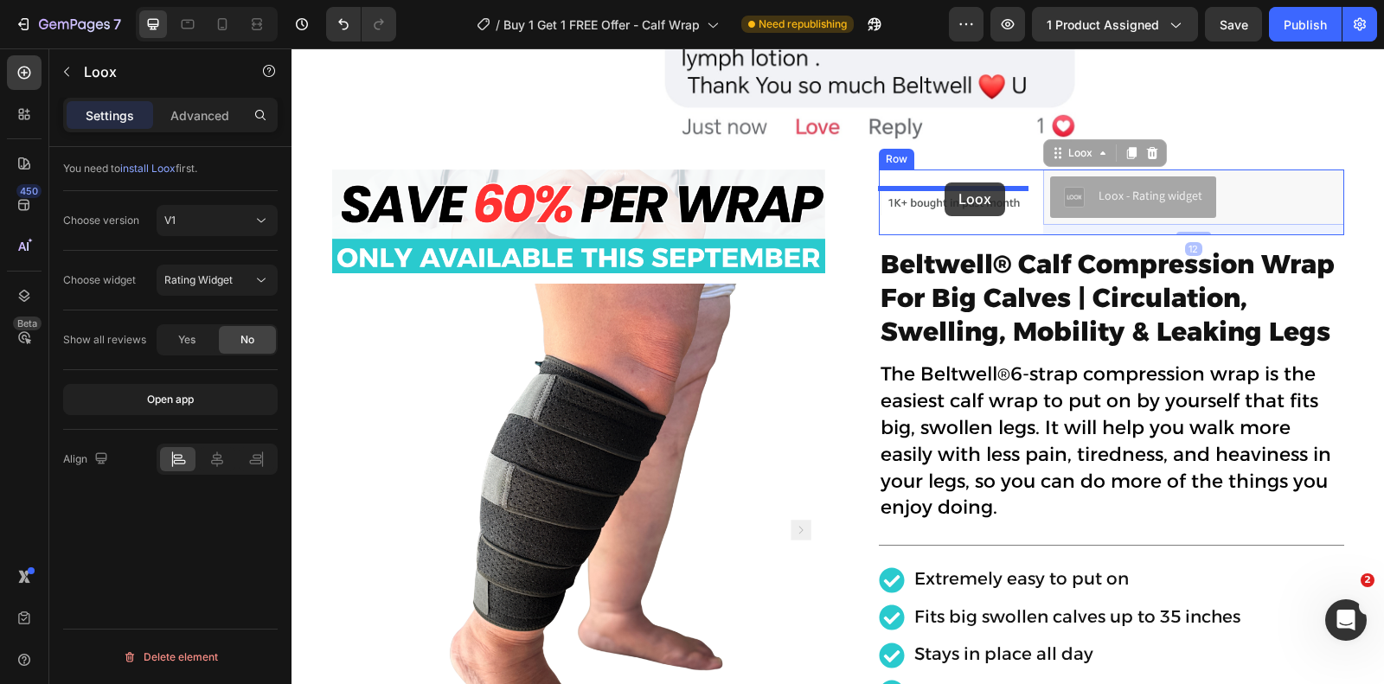
drag, startPoint x: 1087, startPoint y: 182, endPoint x: 944, endPoint y: 182, distance: 142.7
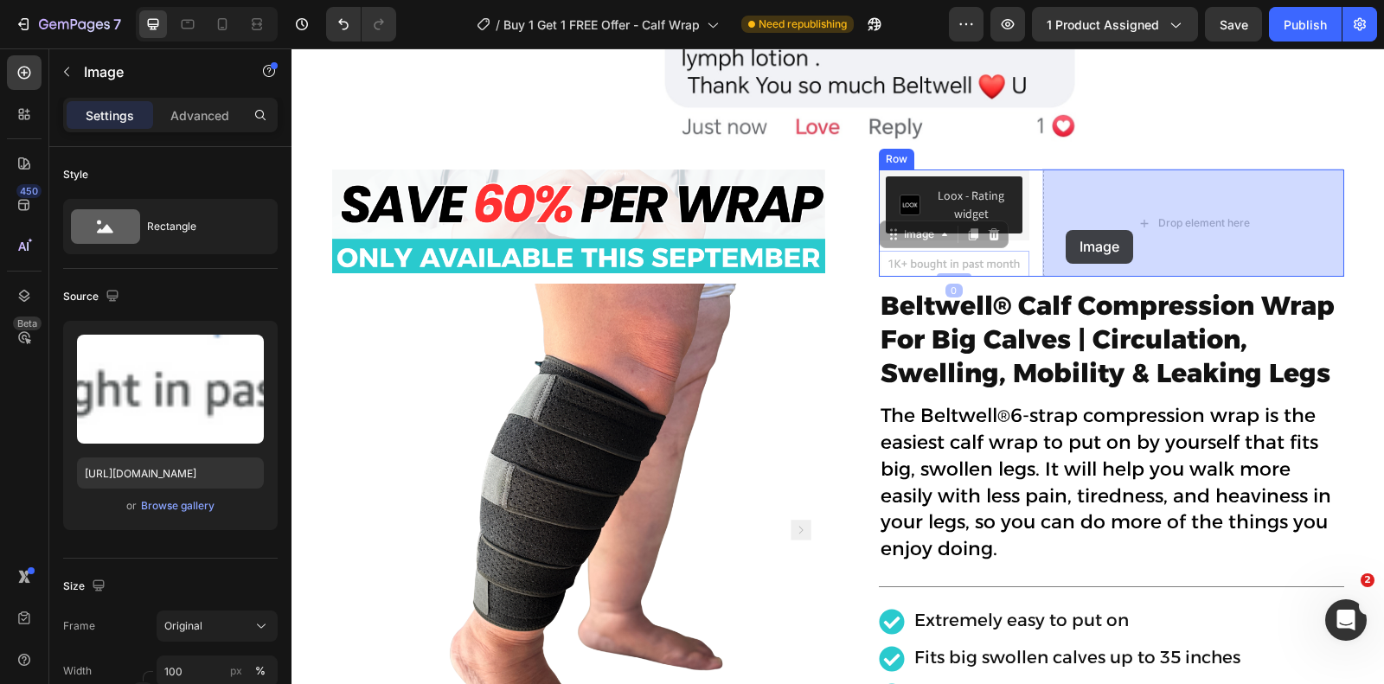
drag, startPoint x: 925, startPoint y: 264, endPoint x: 1070, endPoint y: 228, distance: 148.7
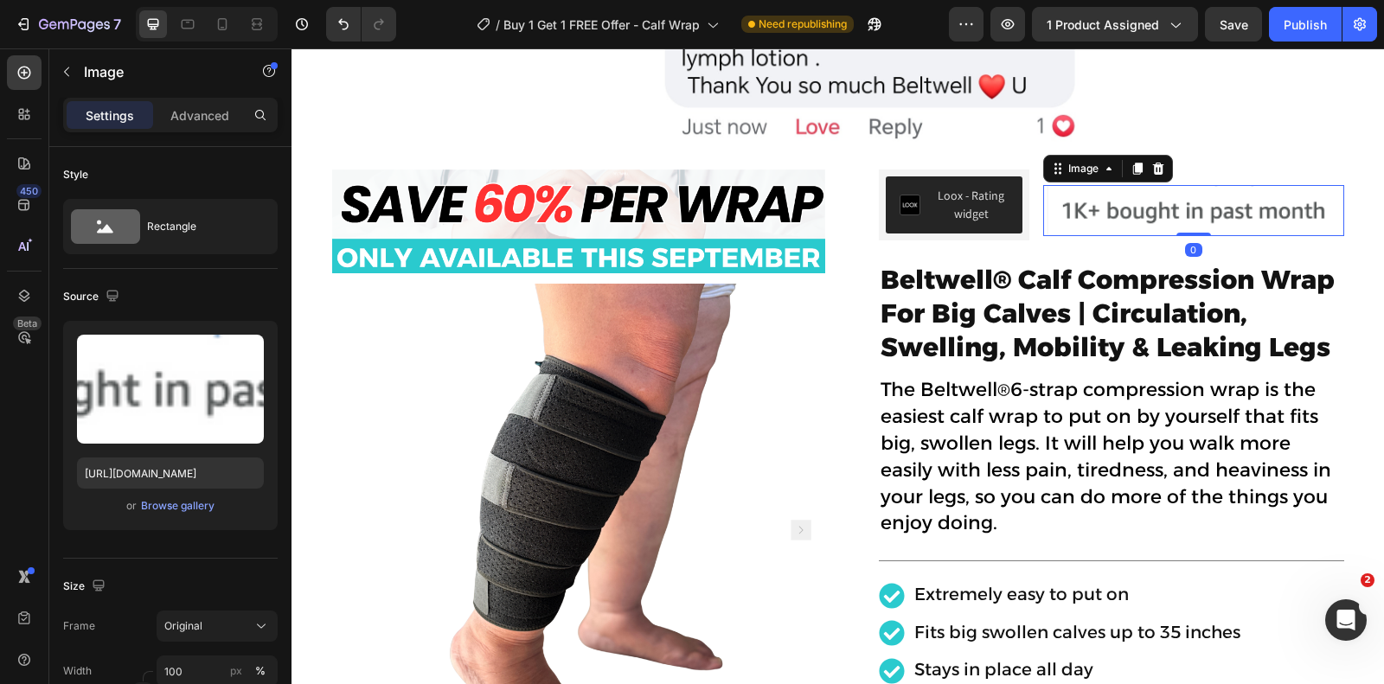
click at [1283, 213] on img at bounding box center [1193, 211] width 301 height 52
click at [1037, 179] on div "Loox - Rating widget Loox Image 0 Row" at bounding box center [1111, 210] width 465 height 81
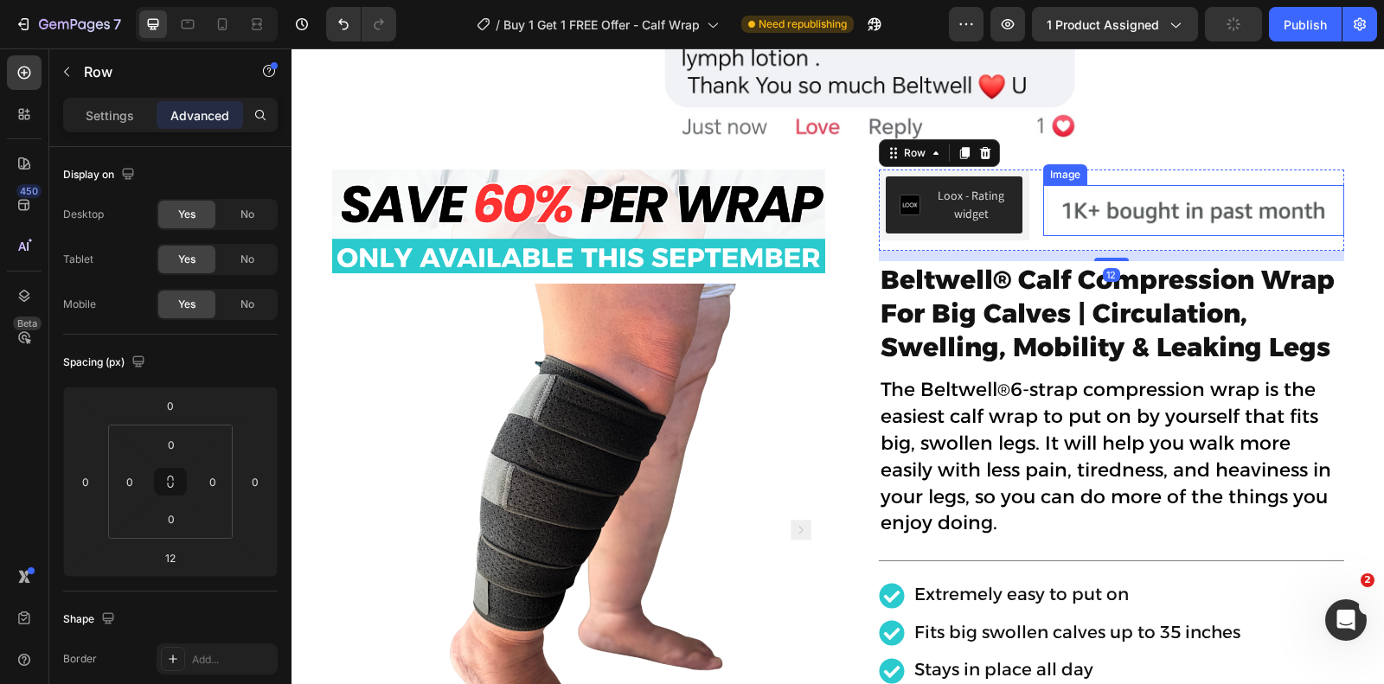
click at [1068, 192] on img at bounding box center [1193, 211] width 301 height 52
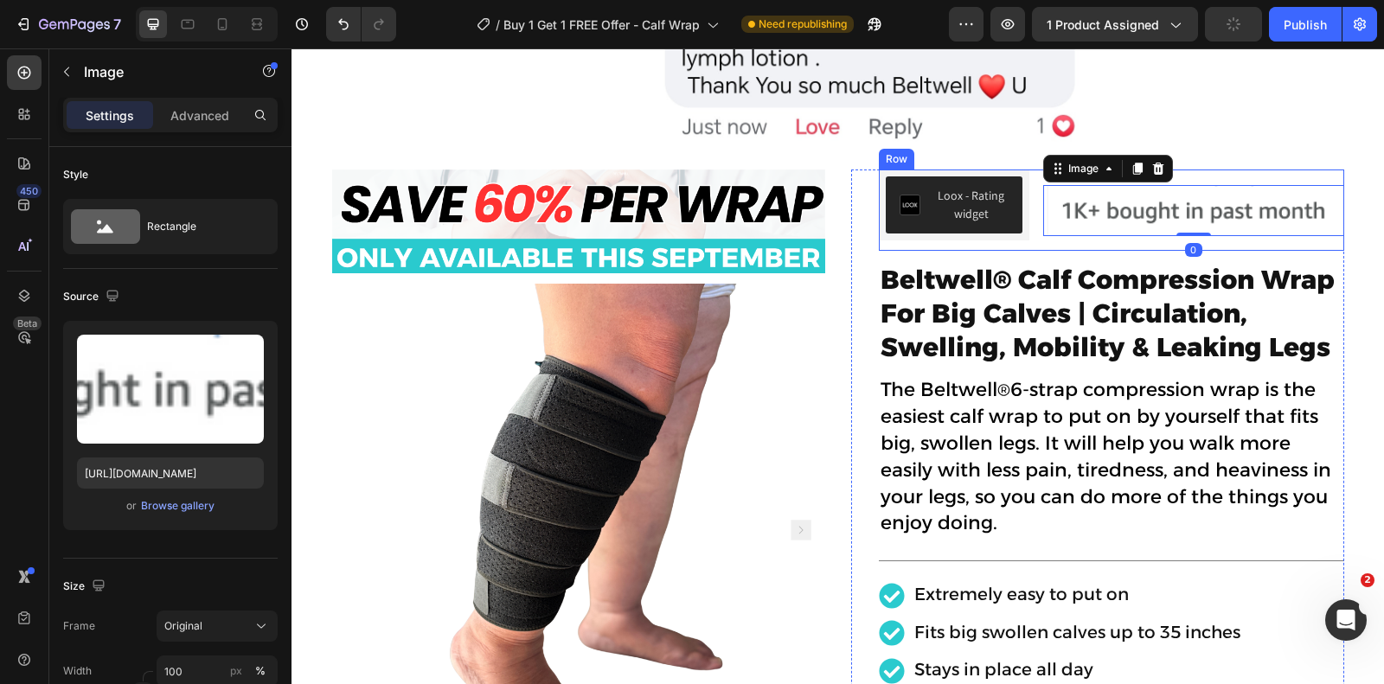
click at [1040, 178] on div "Loox - Rating widget Loox Image 0 Row" at bounding box center [1111, 210] width 465 height 81
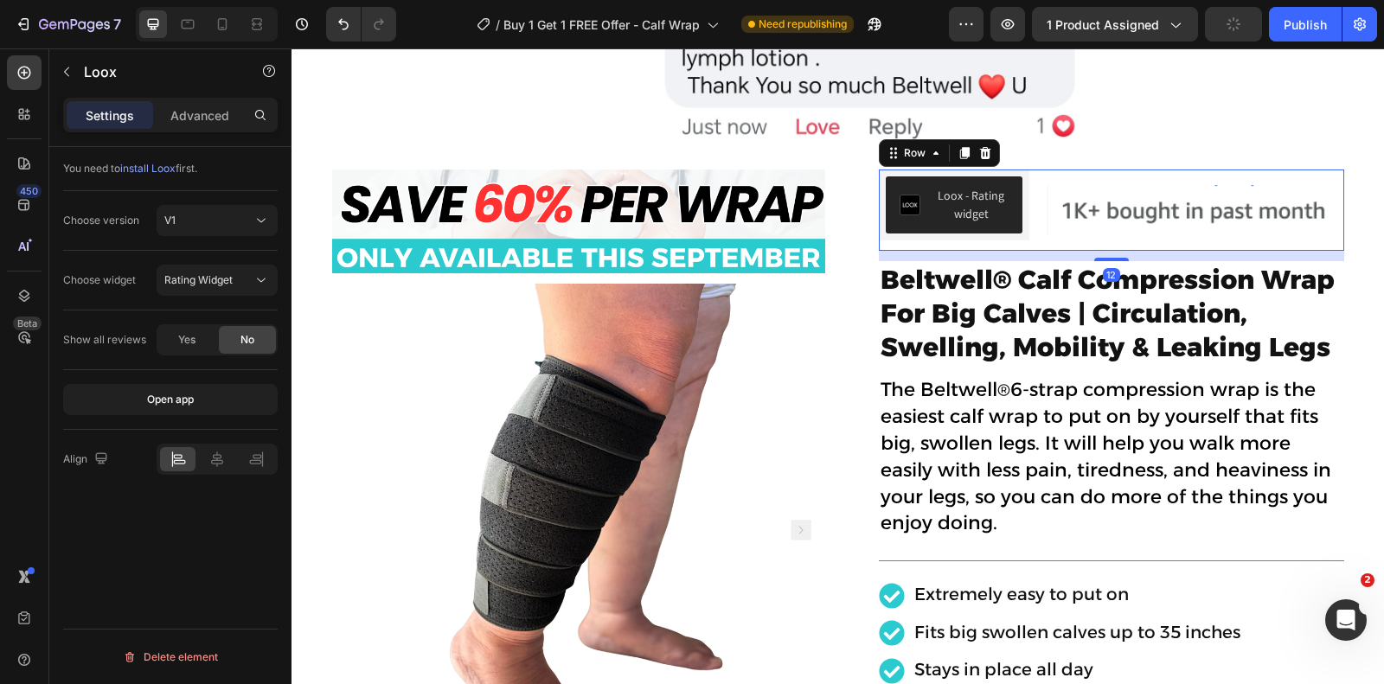
click at [1027, 176] on div "Loox - Rating widget" at bounding box center [954, 205] width 150 height 71
click at [1035, 172] on div "Loox - Rating widget Loox Image Row 12" at bounding box center [1111, 210] width 465 height 81
click at [1015, 170] on div "Loox - Rating widget" at bounding box center [954, 205] width 150 height 71
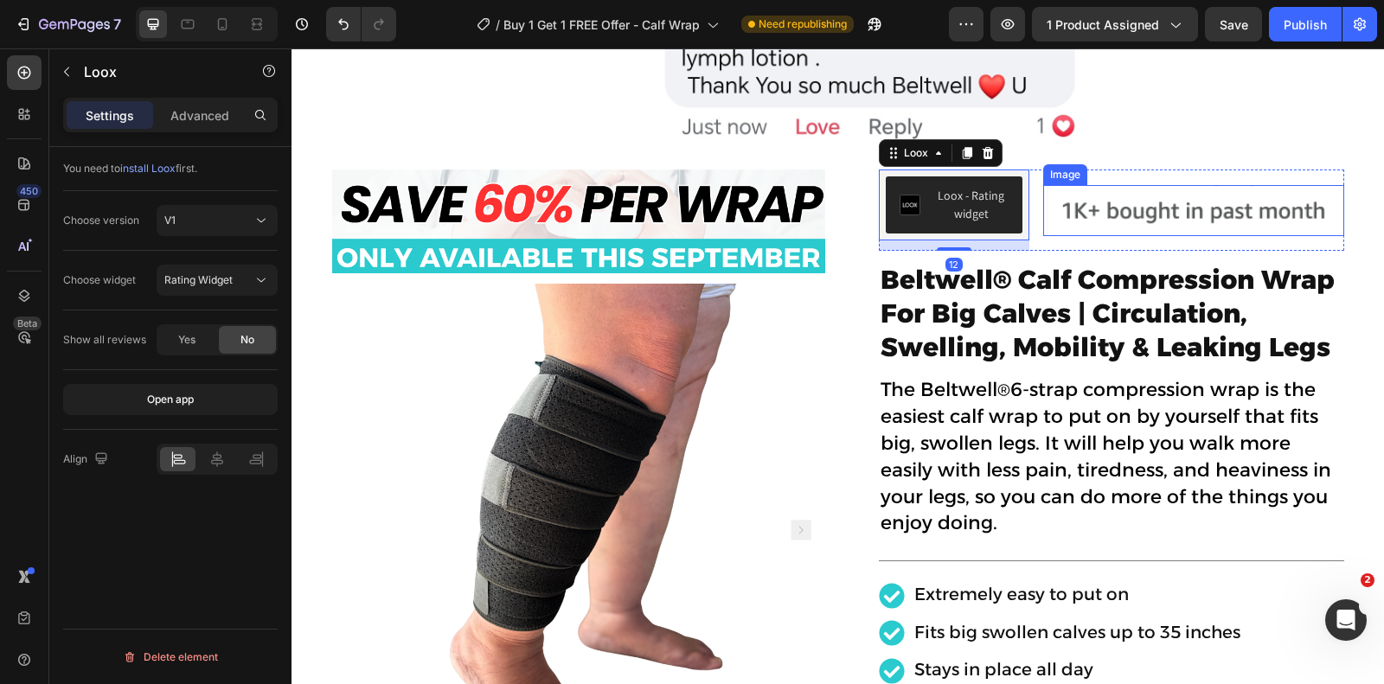
click at [1046, 208] on img at bounding box center [1193, 211] width 301 height 52
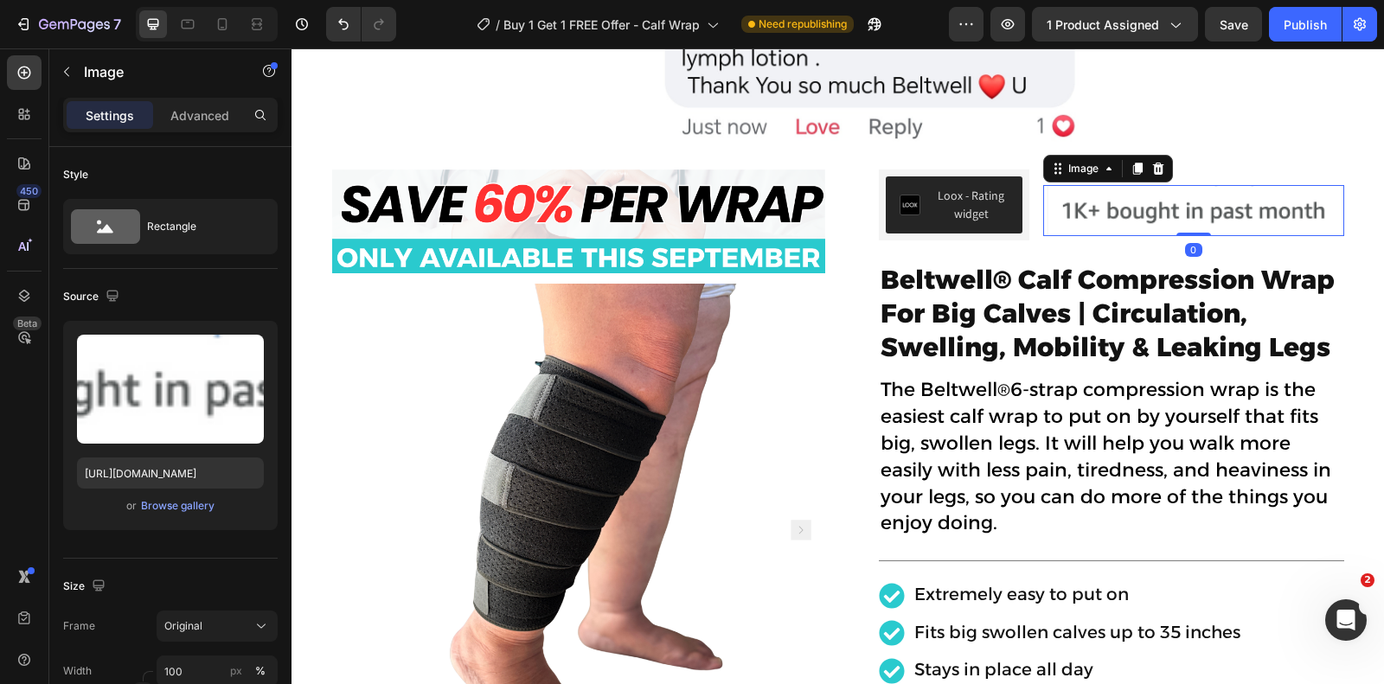
click at [1045, 229] on img at bounding box center [1193, 211] width 301 height 52
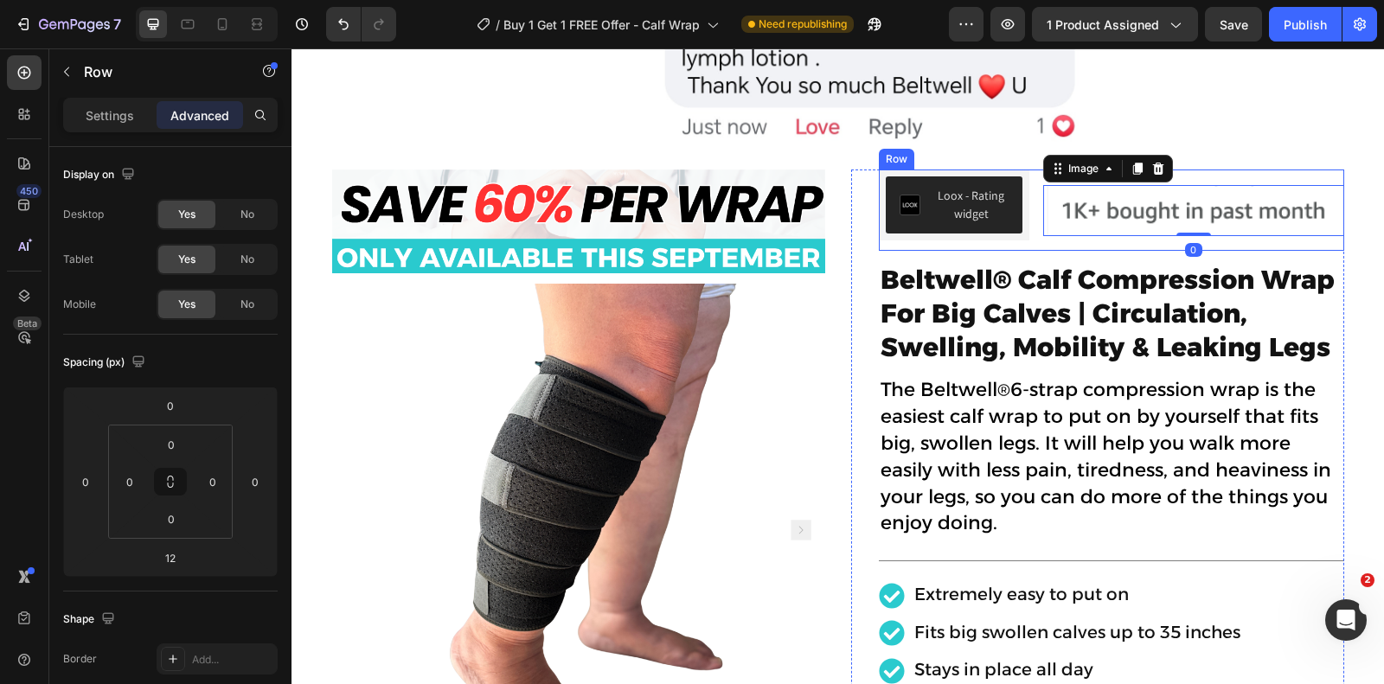
click at [1038, 231] on div "Loox - Rating widget Loox Image 0 Row" at bounding box center [1111, 210] width 465 height 81
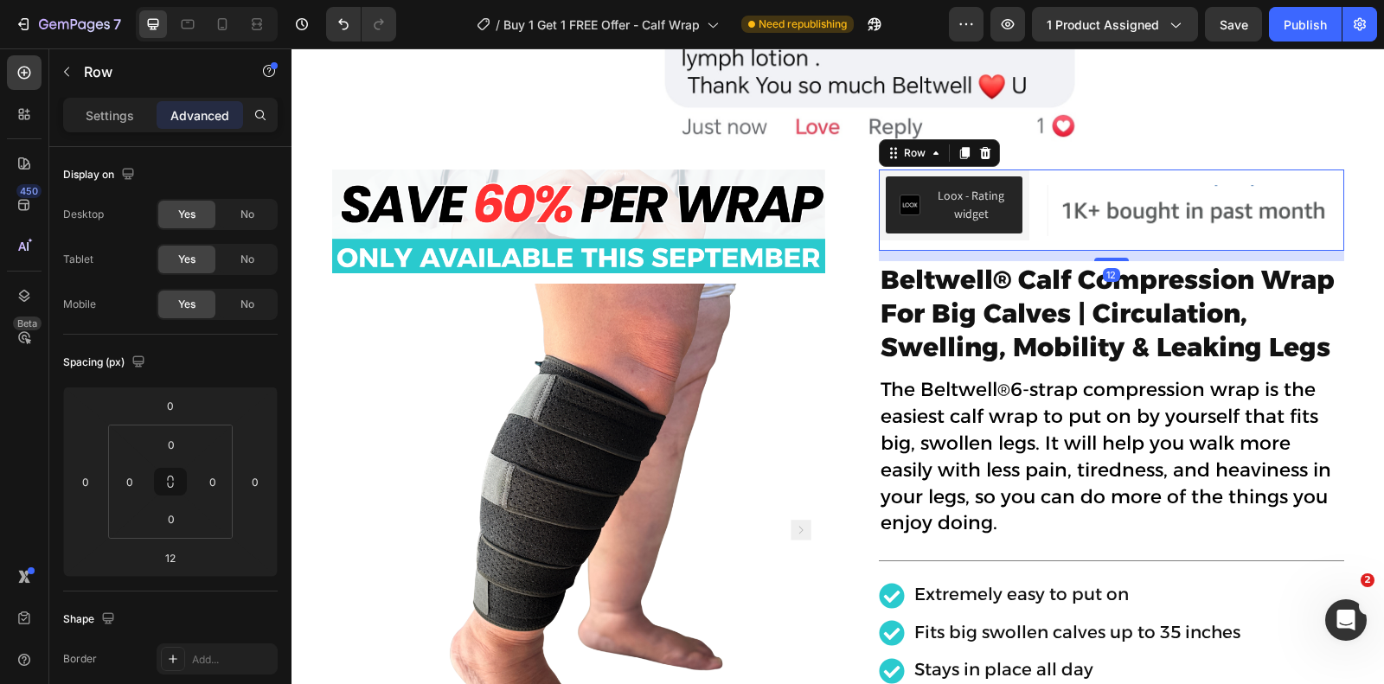
click at [1038, 240] on div "Loox - Rating widget Loox Image Row 12" at bounding box center [1111, 210] width 465 height 81
click at [118, 119] on p "Settings" at bounding box center [110, 115] width 48 height 18
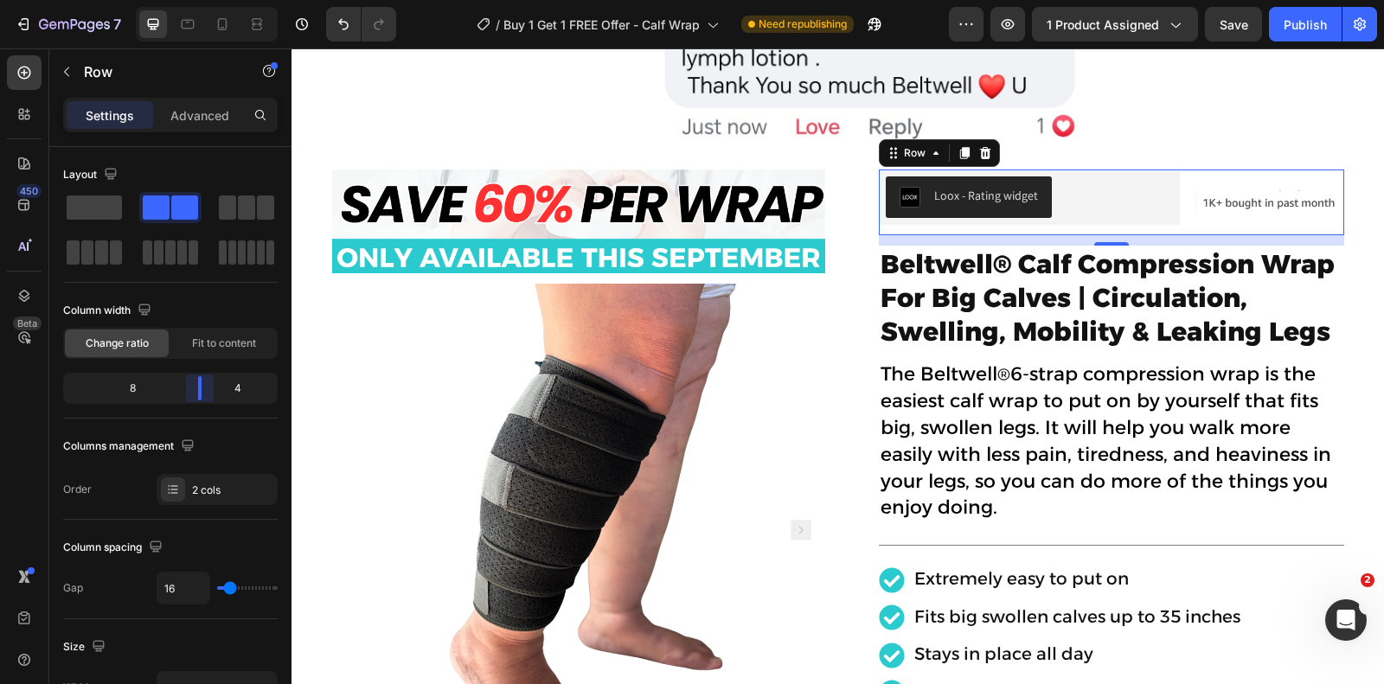
drag, startPoint x: 140, startPoint y: 381, endPoint x: 206, endPoint y: 380, distance: 65.7
click at [206, 0] on body "7 Version history / Buy 1 Get 1 FREE Offer - Calf Wrap Need republishing Previe…" at bounding box center [692, 0] width 1384 height 0
click at [224, 29] on icon at bounding box center [222, 24] width 17 height 17
type input "100%"
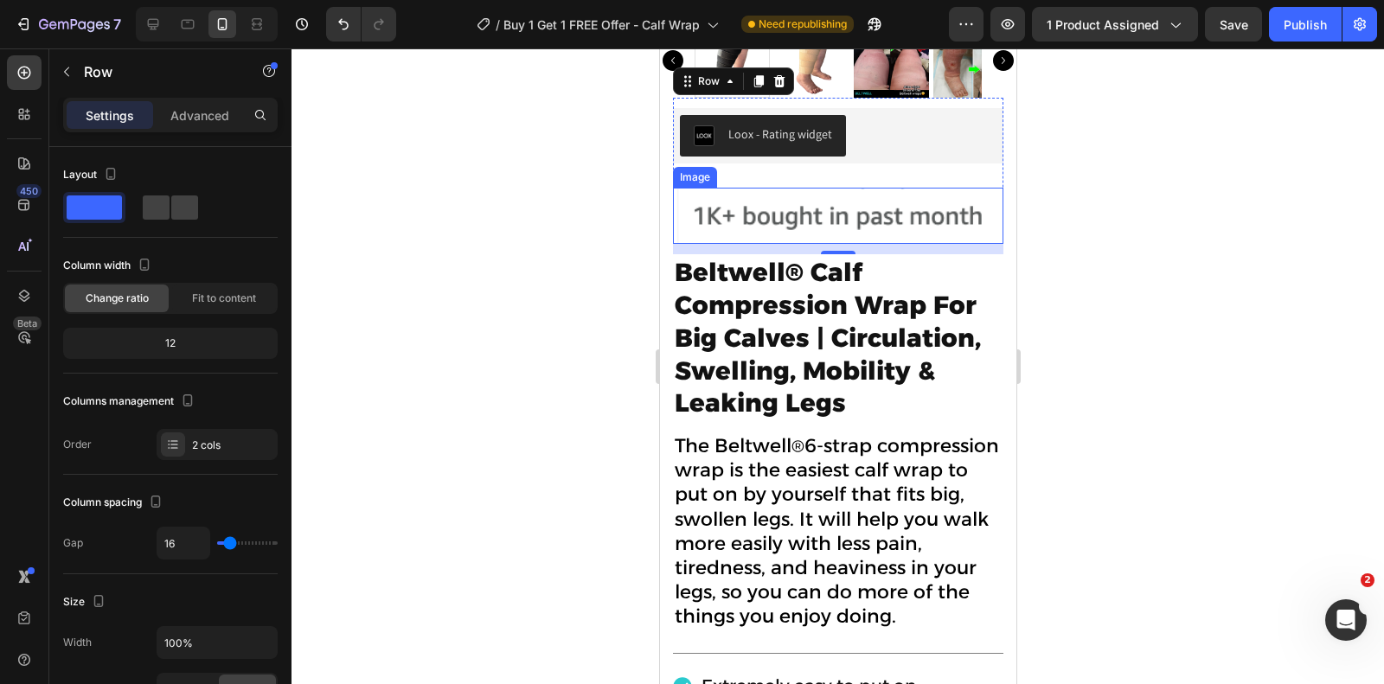
scroll to position [1022, 0]
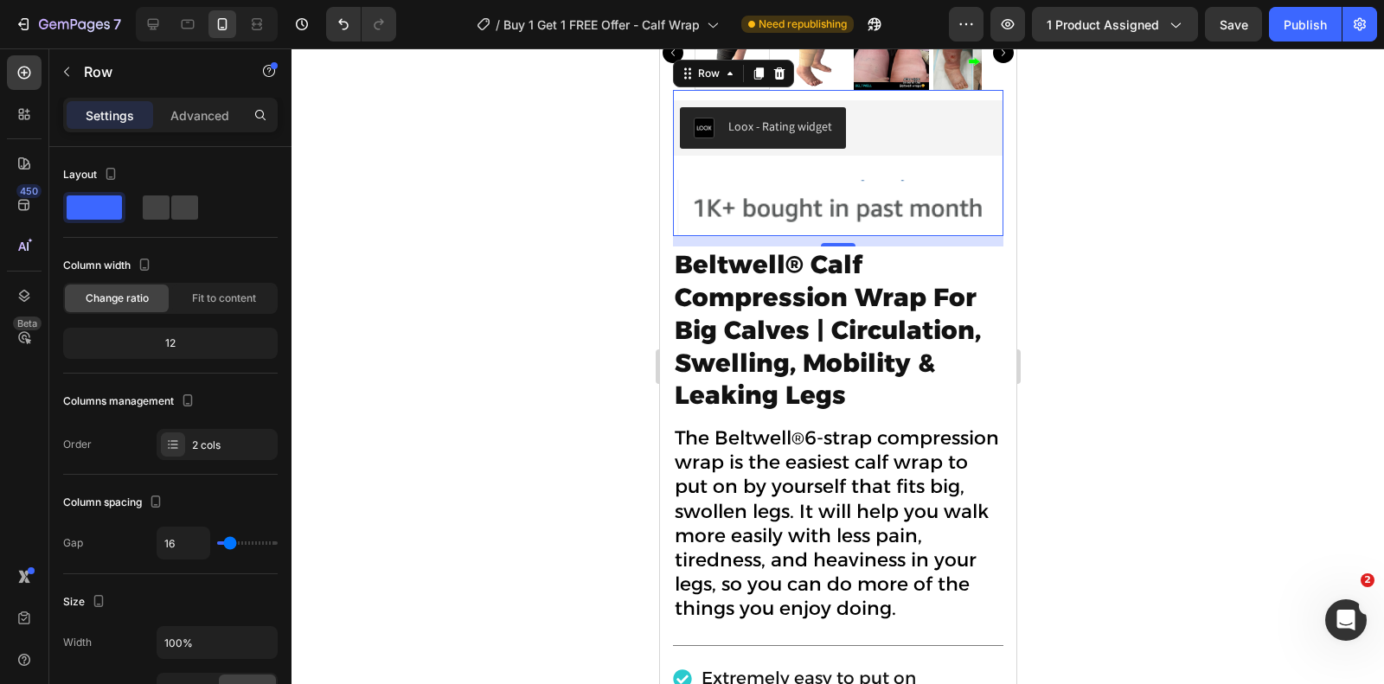
click at [837, 199] on img at bounding box center [837, 208] width 330 height 56
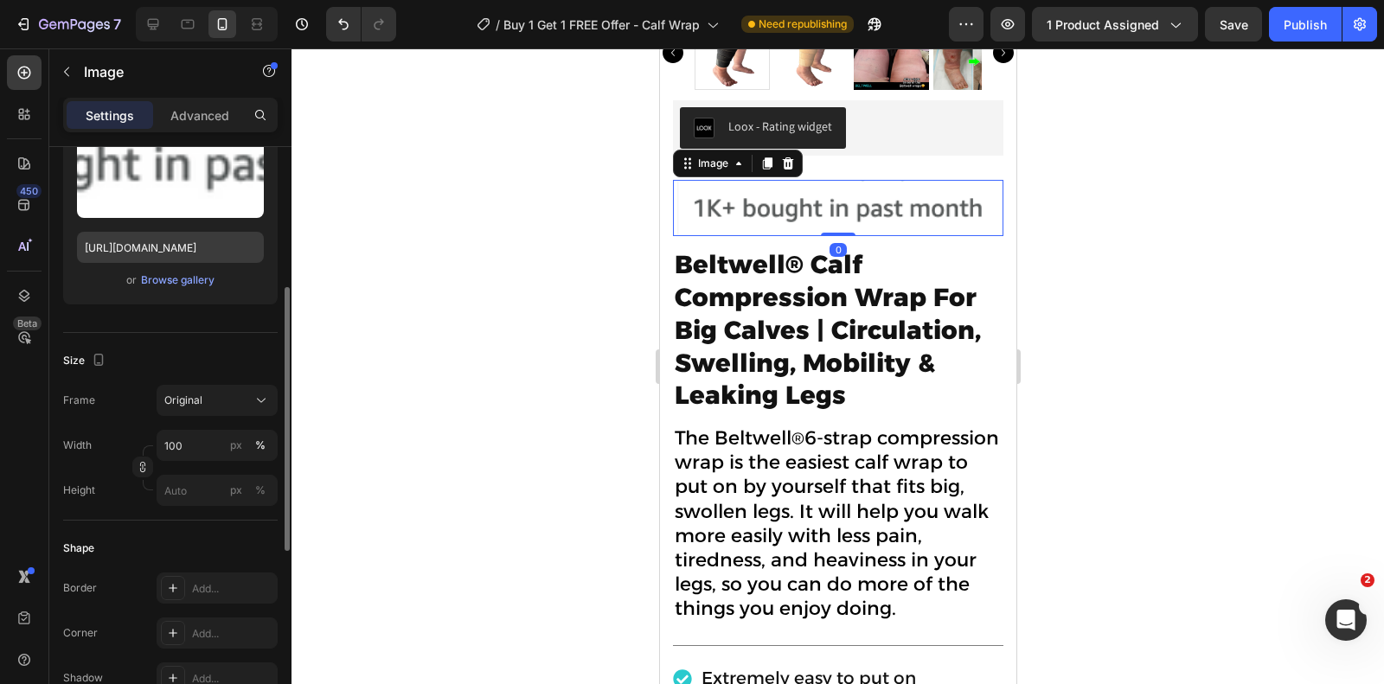
scroll to position [260, 0]
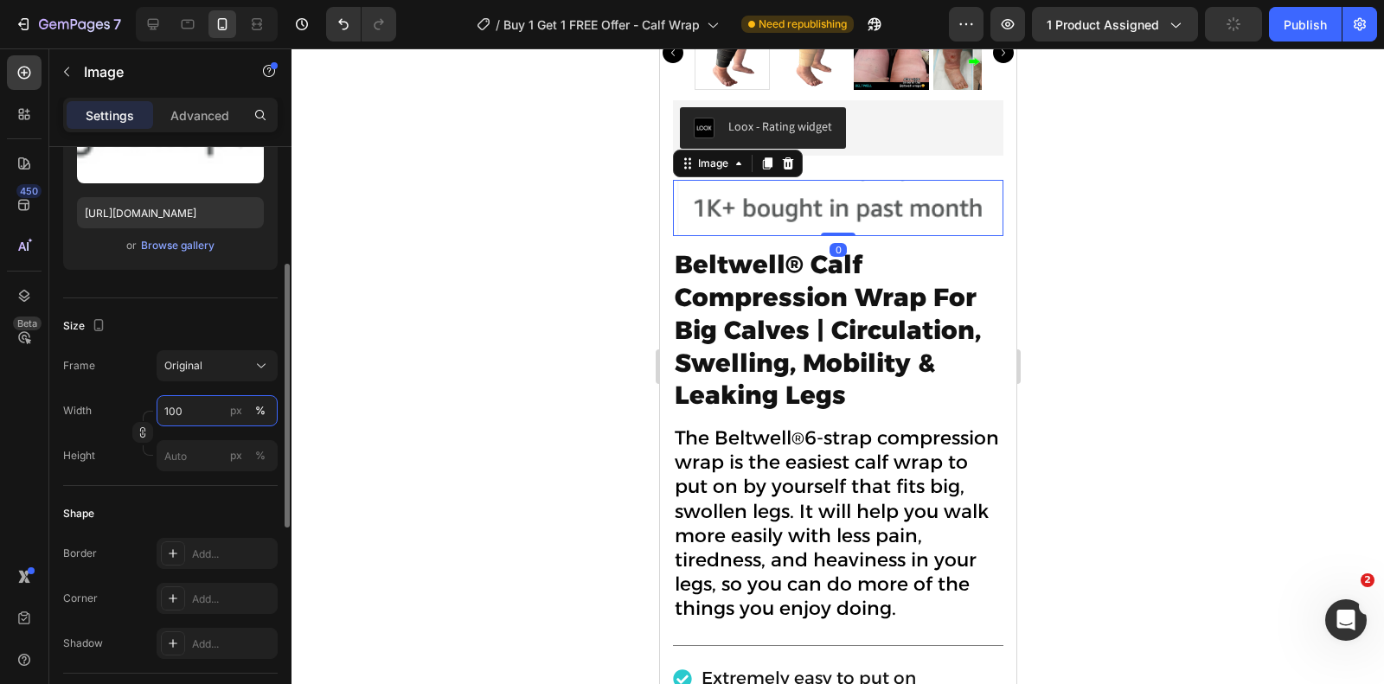
click at [193, 418] on input "100" at bounding box center [217, 410] width 121 height 31
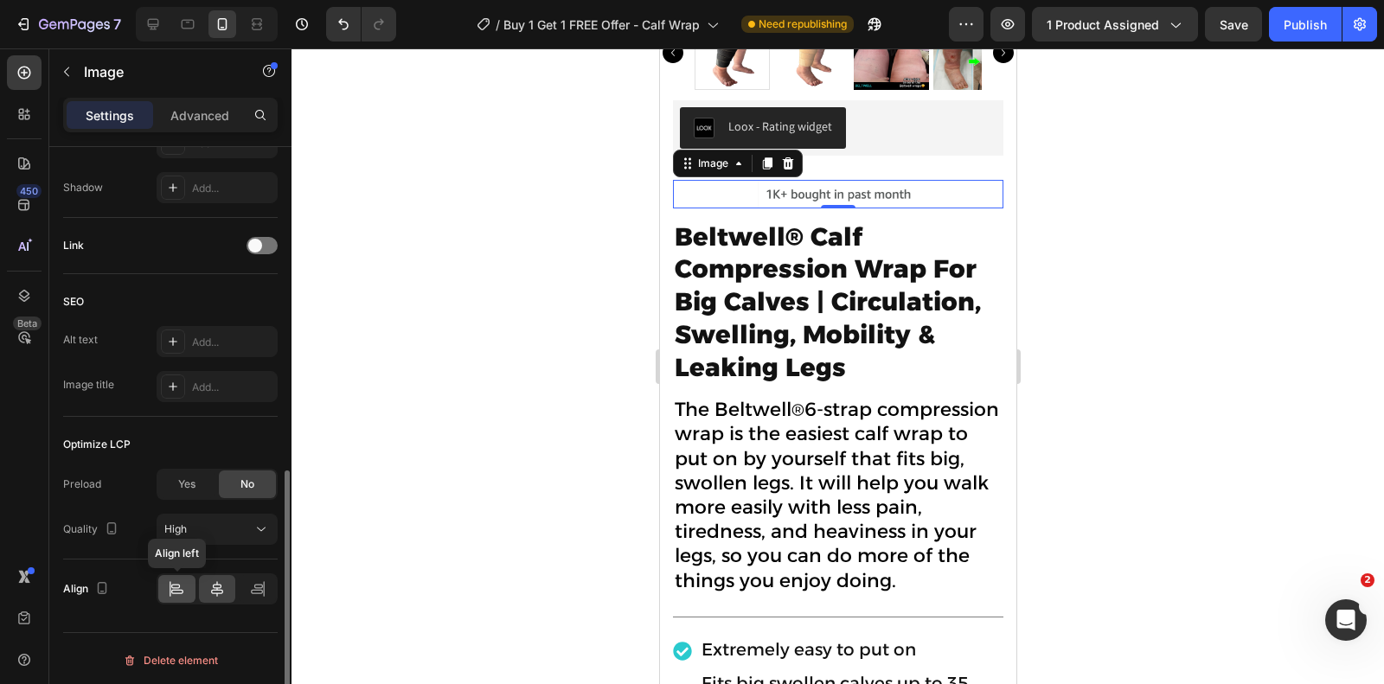
type input "50"
click at [180, 580] on icon at bounding box center [176, 588] width 17 height 17
click at [1219, 214] on div at bounding box center [837, 366] width 1092 height 636
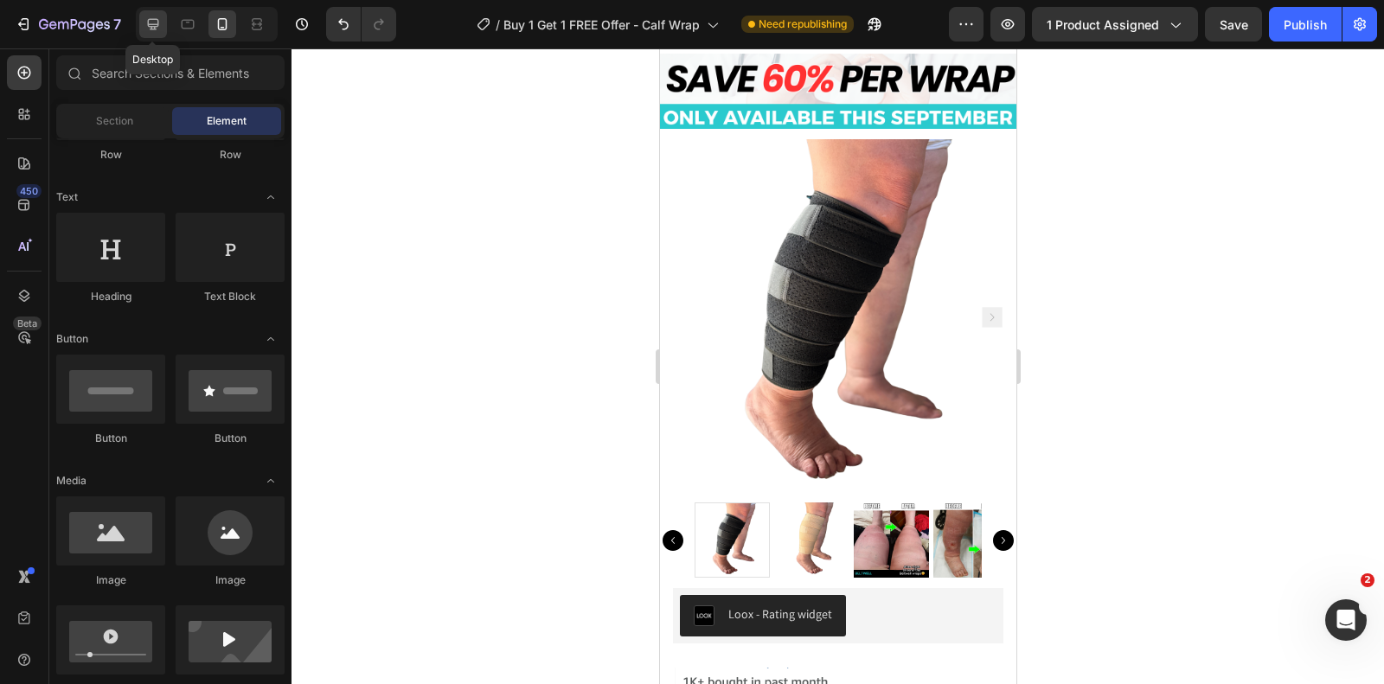
click at [152, 20] on icon at bounding box center [153, 24] width 11 height 11
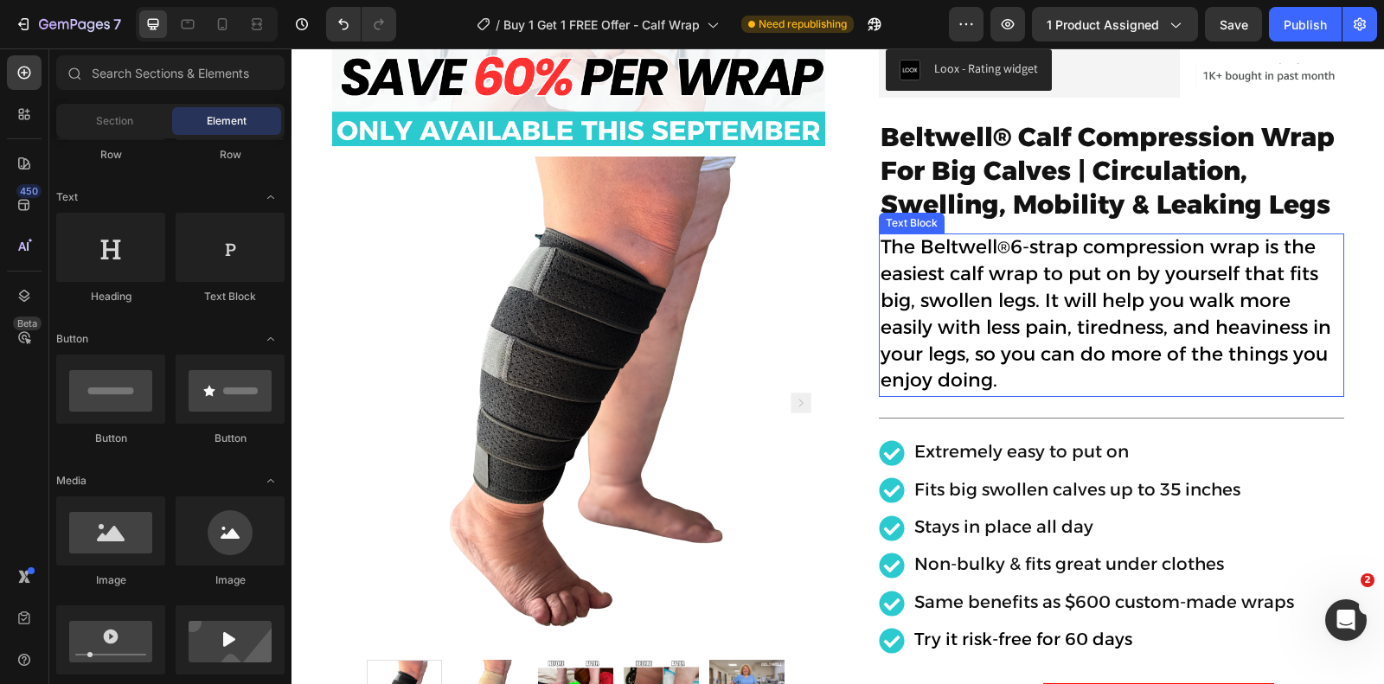
scroll to position [309, 0]
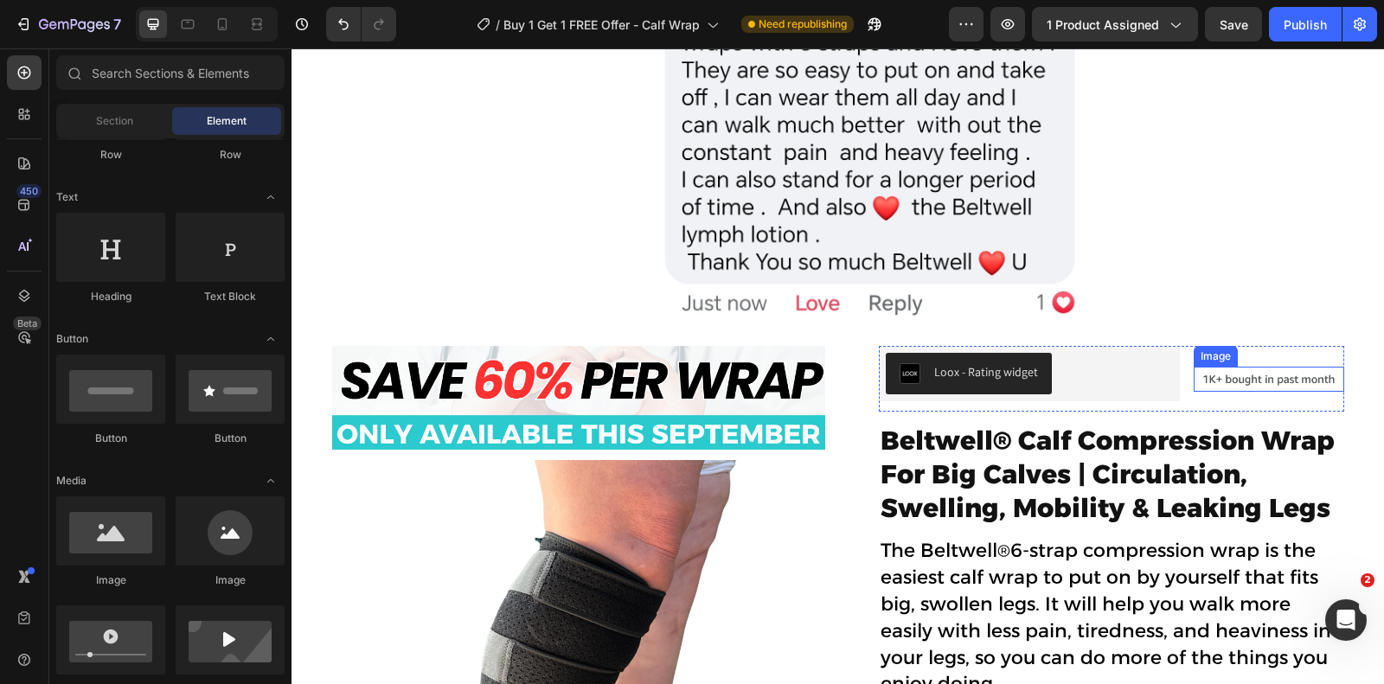
click at [1220, 372] on img at bounding box center [1269, 380] width 150 height 26
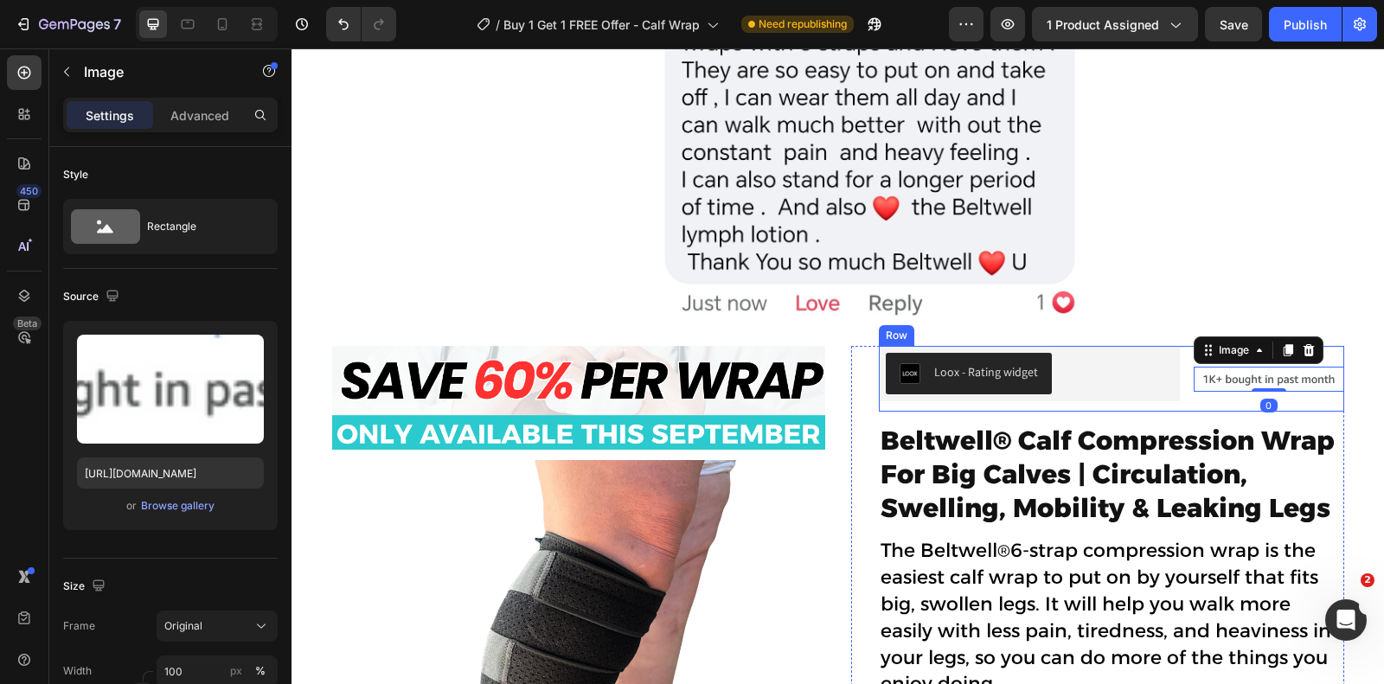
click at [1187, 359] on div "Loox - Rating widget Loox Image 0 Row" at bounding box center [1111, 379] width 465 height 66
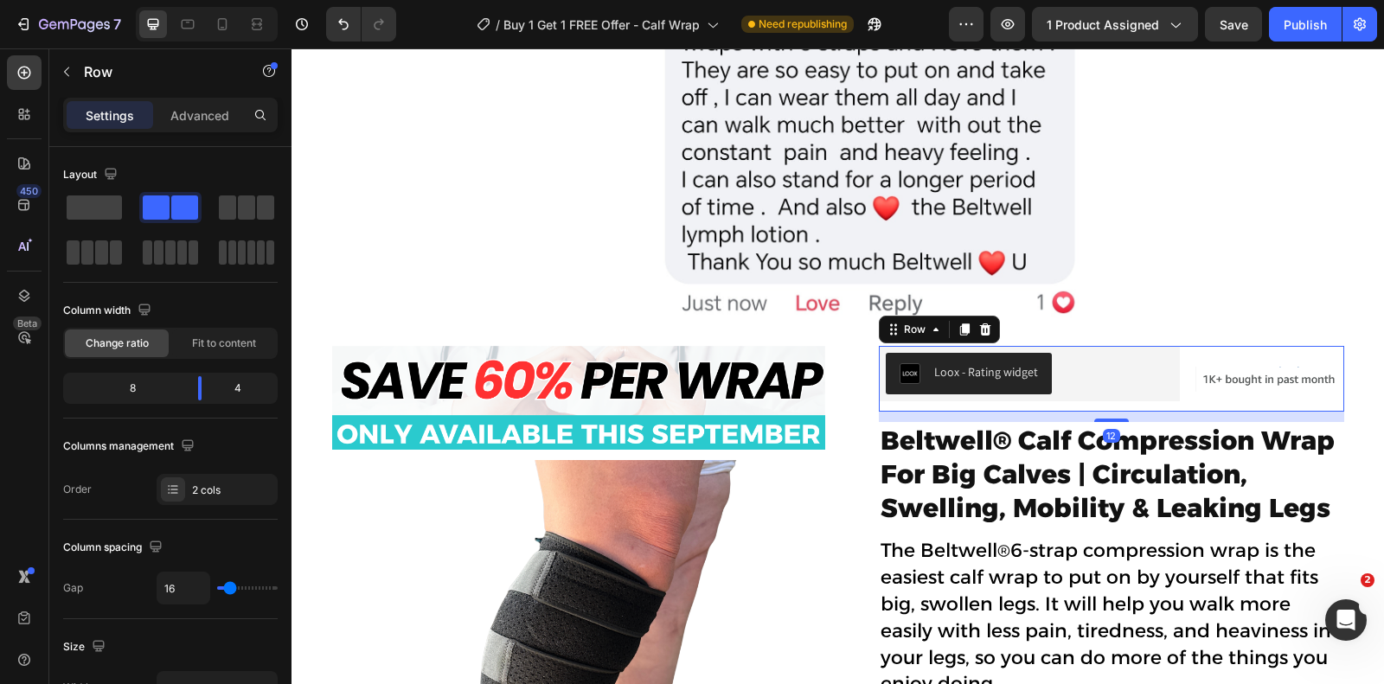
click at [1232, 376] on img at bounding box center [1269, 380] width 150 height 26
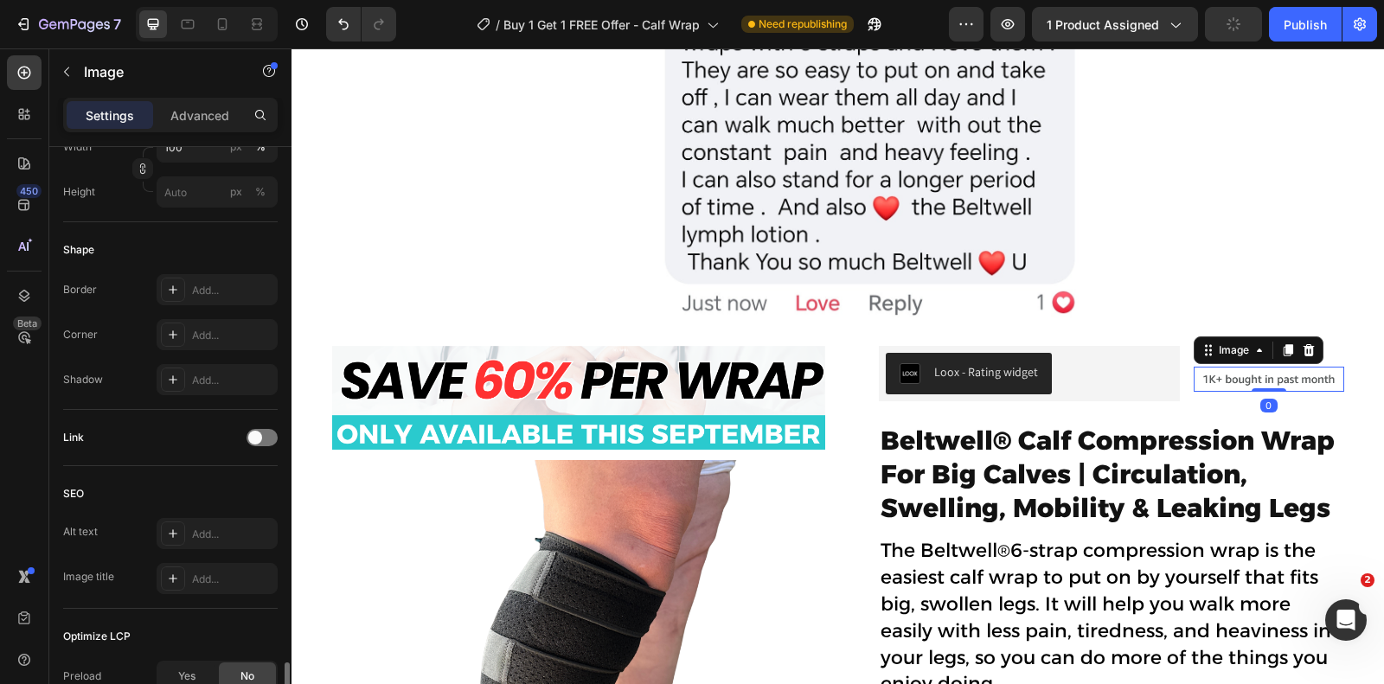
scroll to position [716, 0]
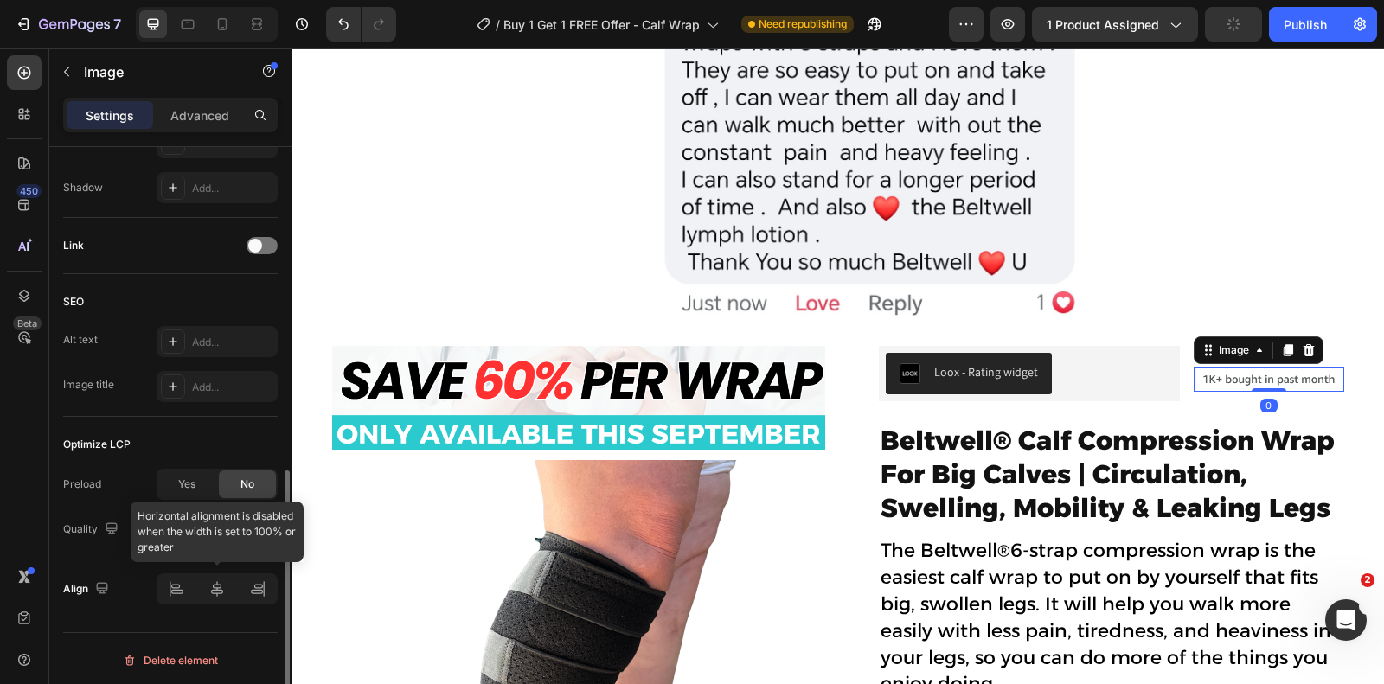
click at [178, 589] on div at bounding box center [217, 588] width 121 height 31
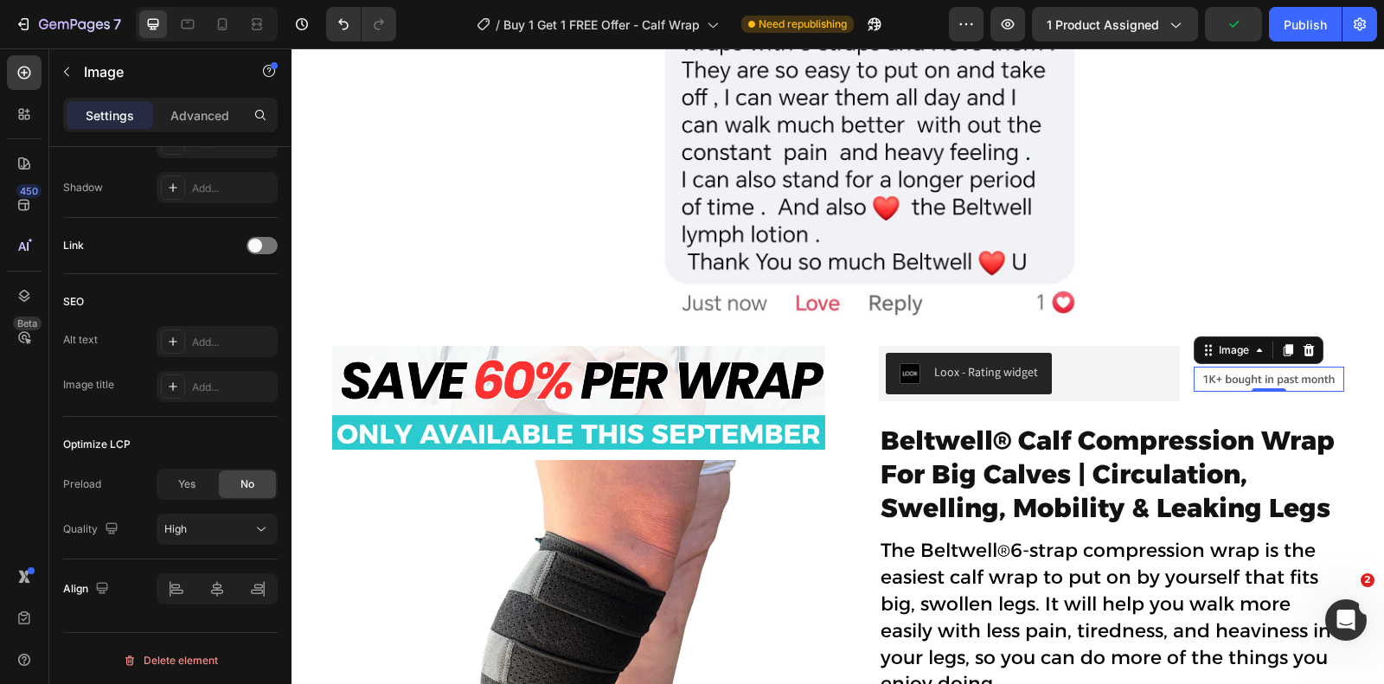
click at [1202, 368] on img at bounding box center [1269, 380] width 150 height 26
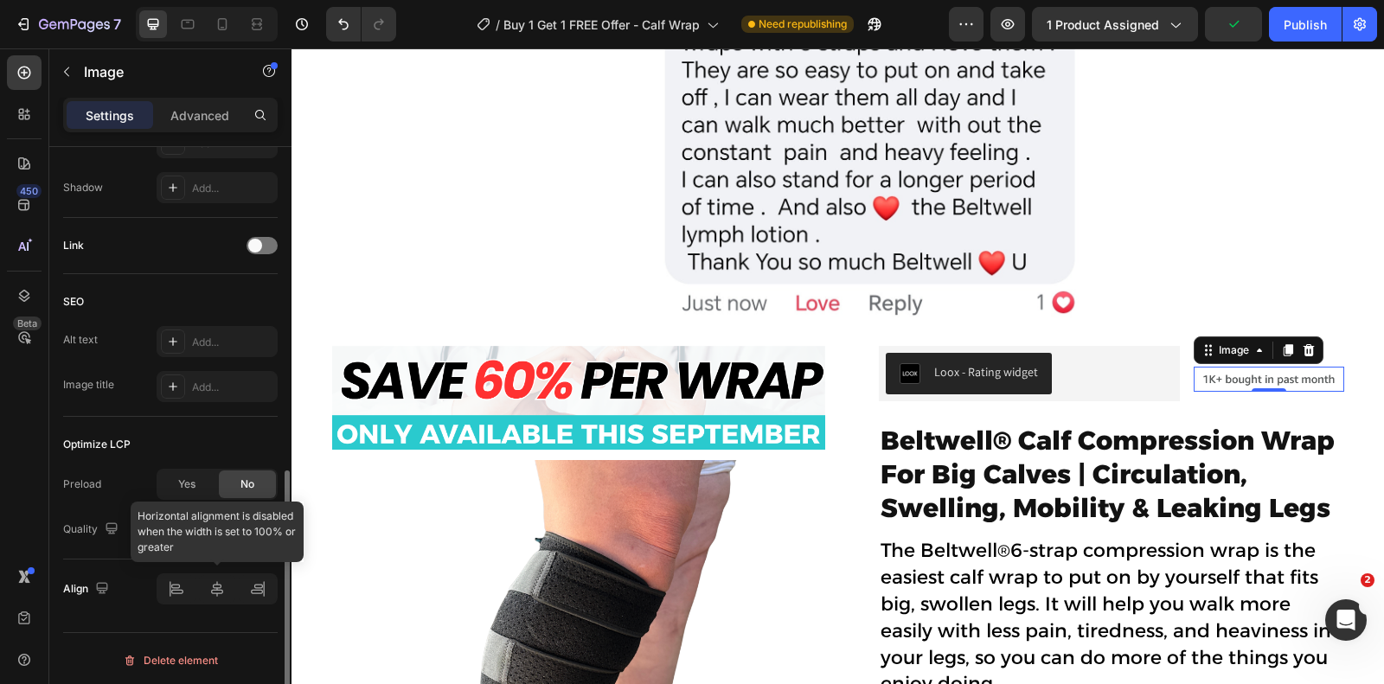
click at [175, 575] on div at bounding box center [217, 588] width 121 height 31
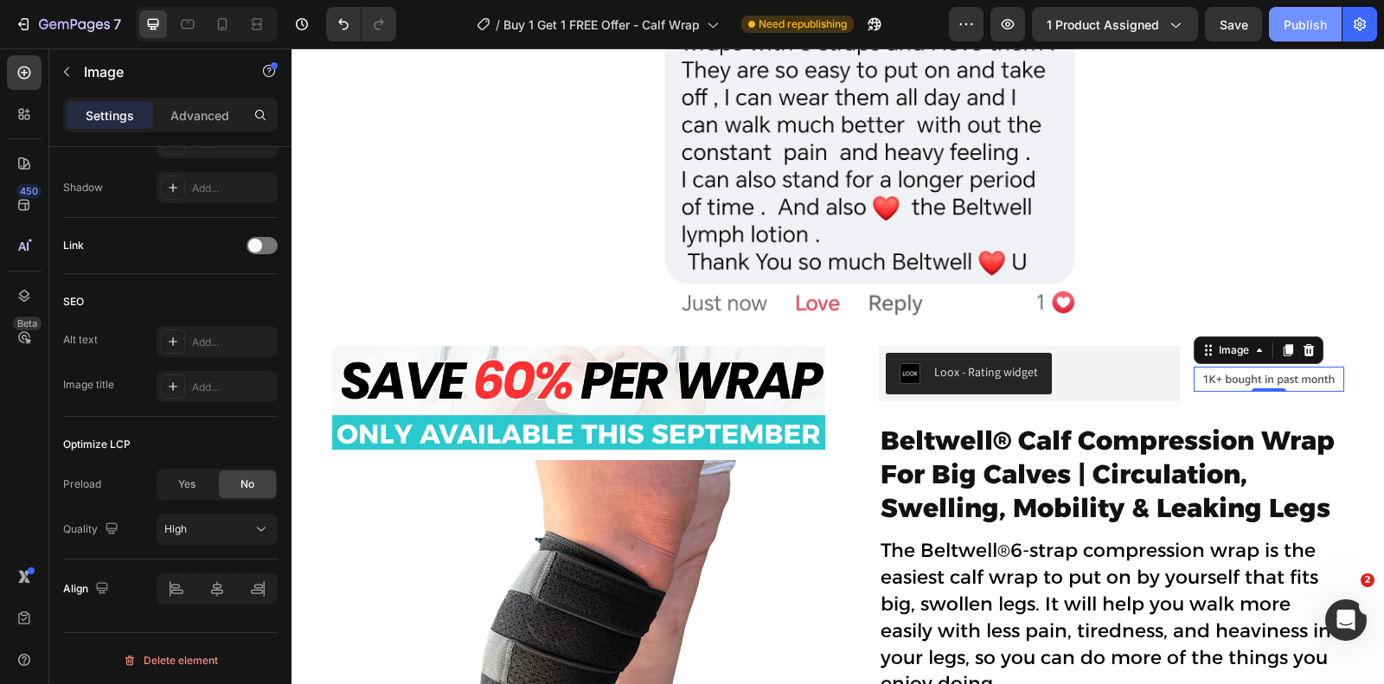
click at [1311, 35] on button "Publish" at bounding box center [1305, 24] width 73 height 35
